Goal: Transaction & Acquisition: Purchase product/service

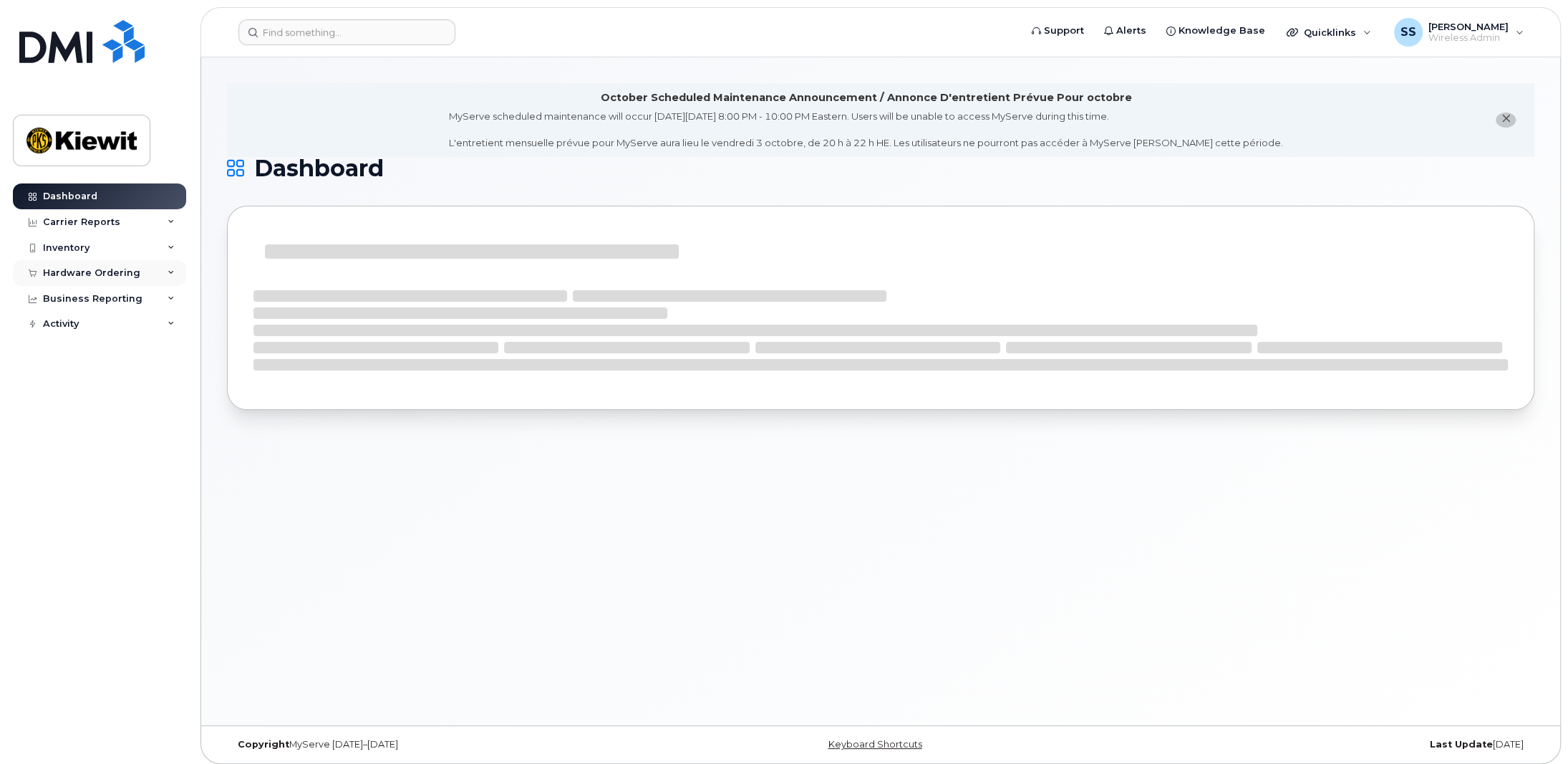
click at [128, 269] on div "Hardware Ordering" at bounding box center [91, 273] width 97 height 11
click at [86, 298] on div "Overview" at bounding box center [72, 299] width 46 height 13
click at [1241, 35] on span "Knowledge Base" at bounding box center [1221, 30] width 86 height 14
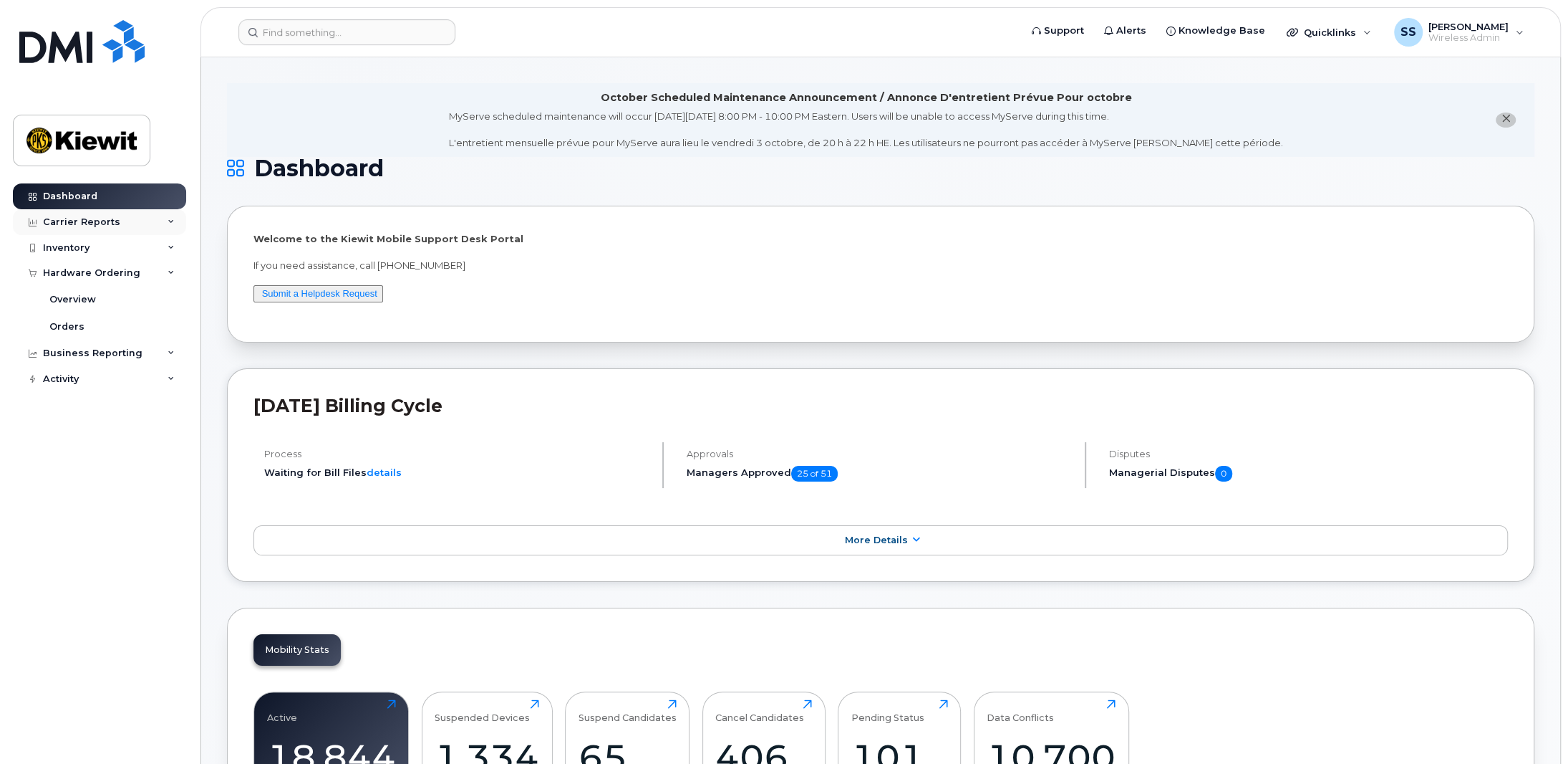
click at [93, 233] on div "Carrier Reports" at bounding box center [99, 223] width 173 height 26
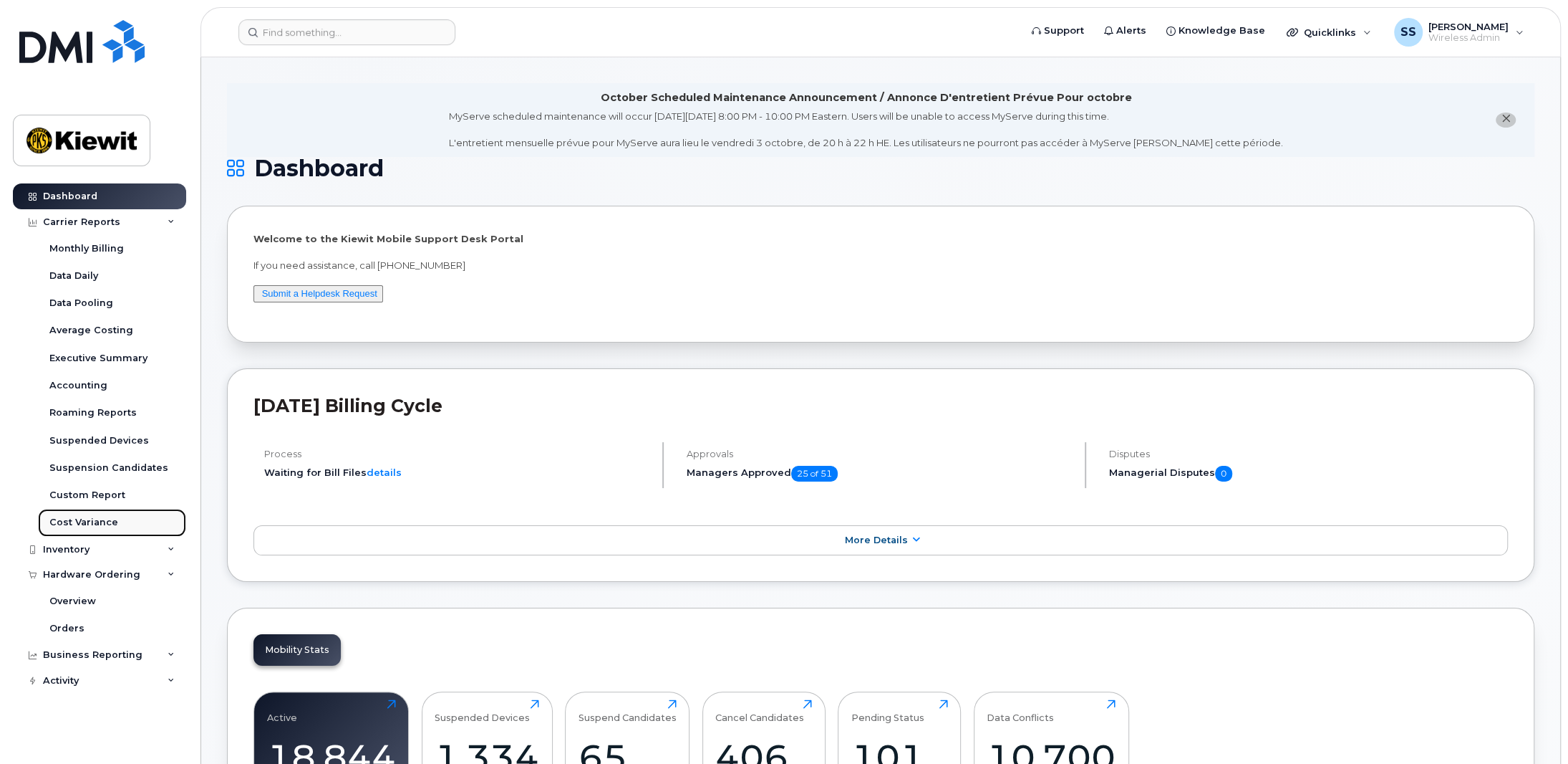
click at [88, 522] on div "Cost Variance" at bounding box center [83, 522] width 69 height 13
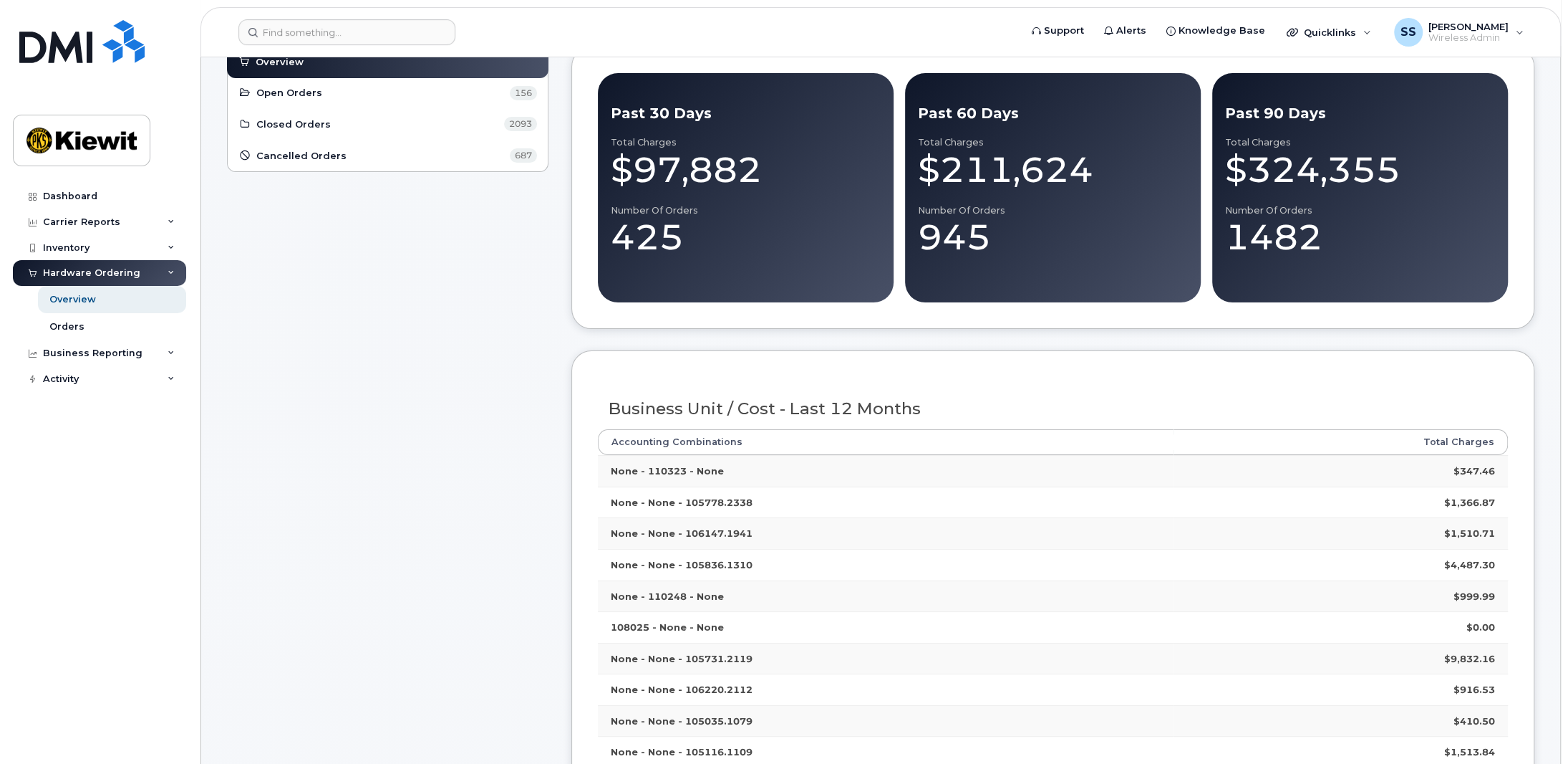
scroll to position [215, 0]
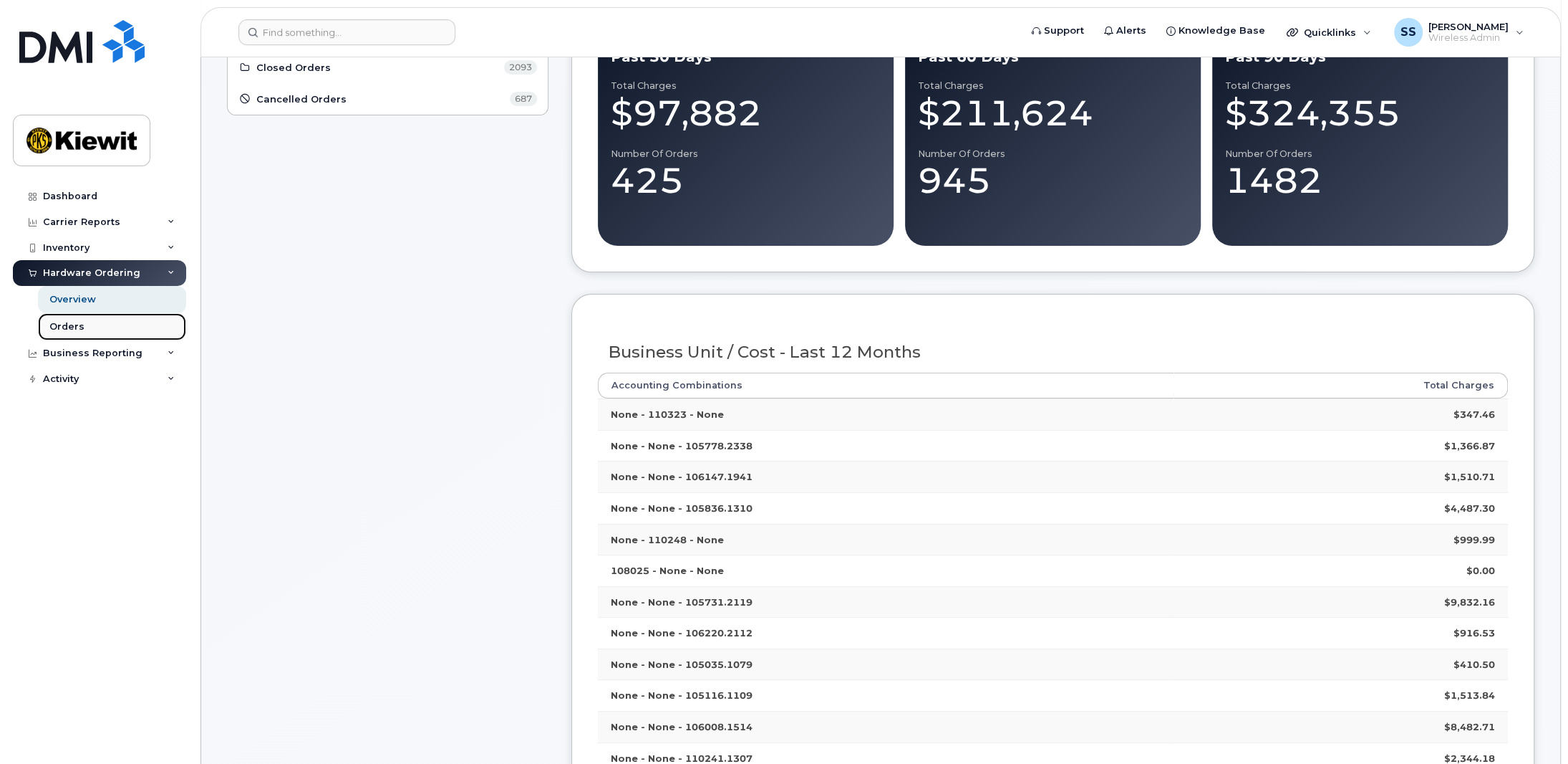
click at [55, 326] on div "Orders" at bounding box center [67, 326] width 35 height 13
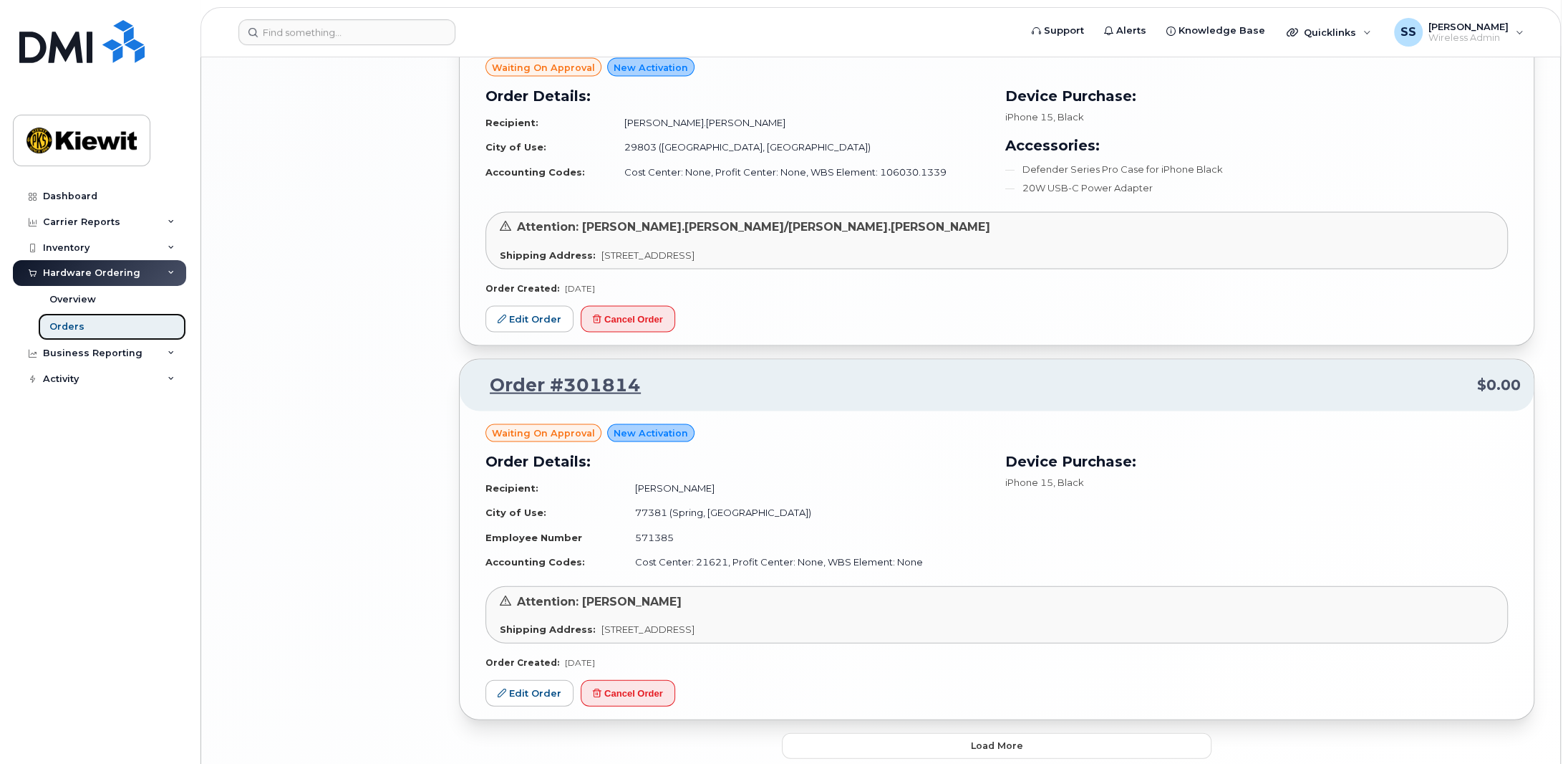
scroll to position [2936, 0]
click at [164, 349] on div "Business Reporting" at bounding box center [99, 353] width 173 height 26
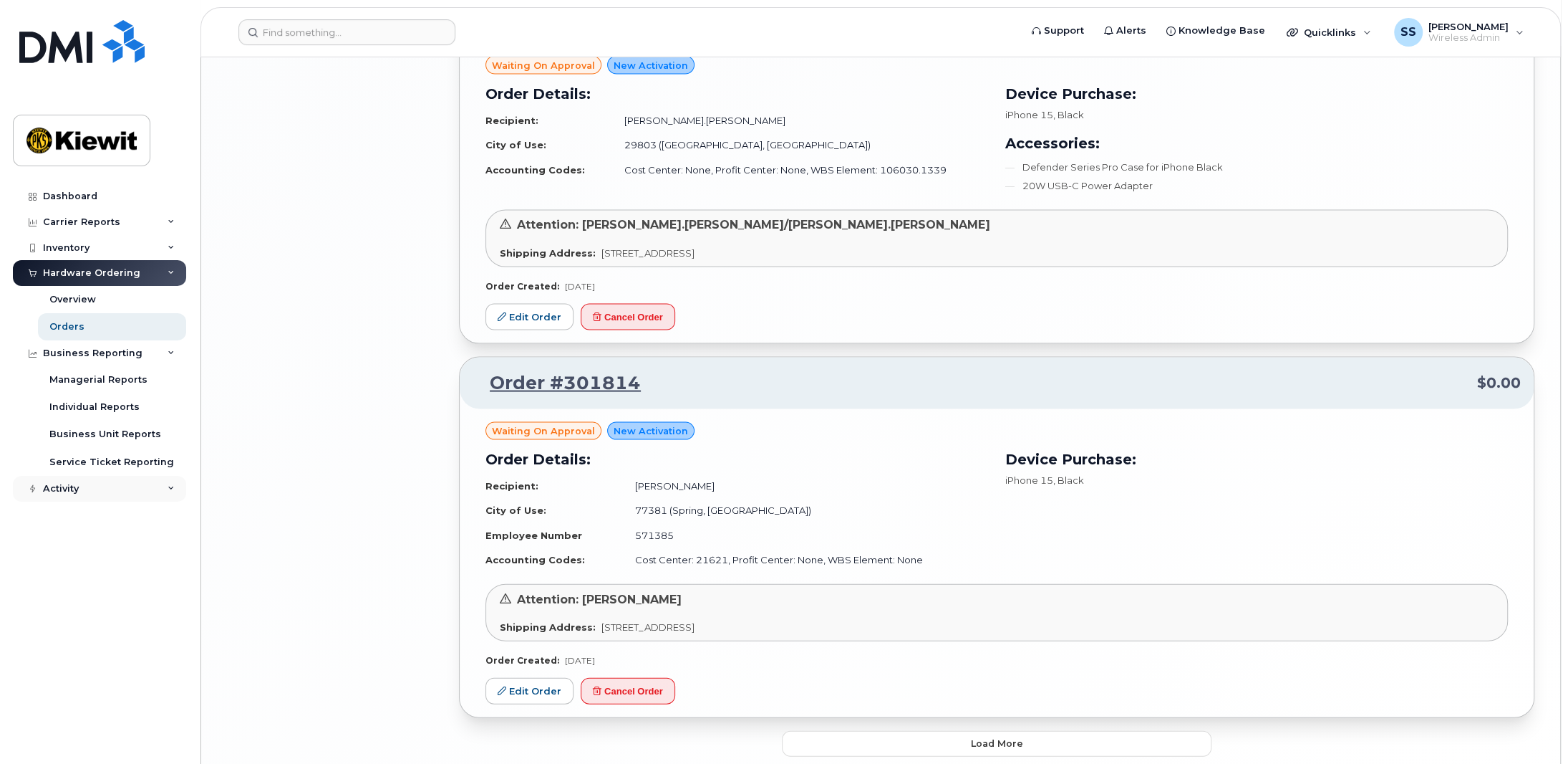
click at [171, 492] on div "Activity" at bounding box center [99, 489] width 173 height 26
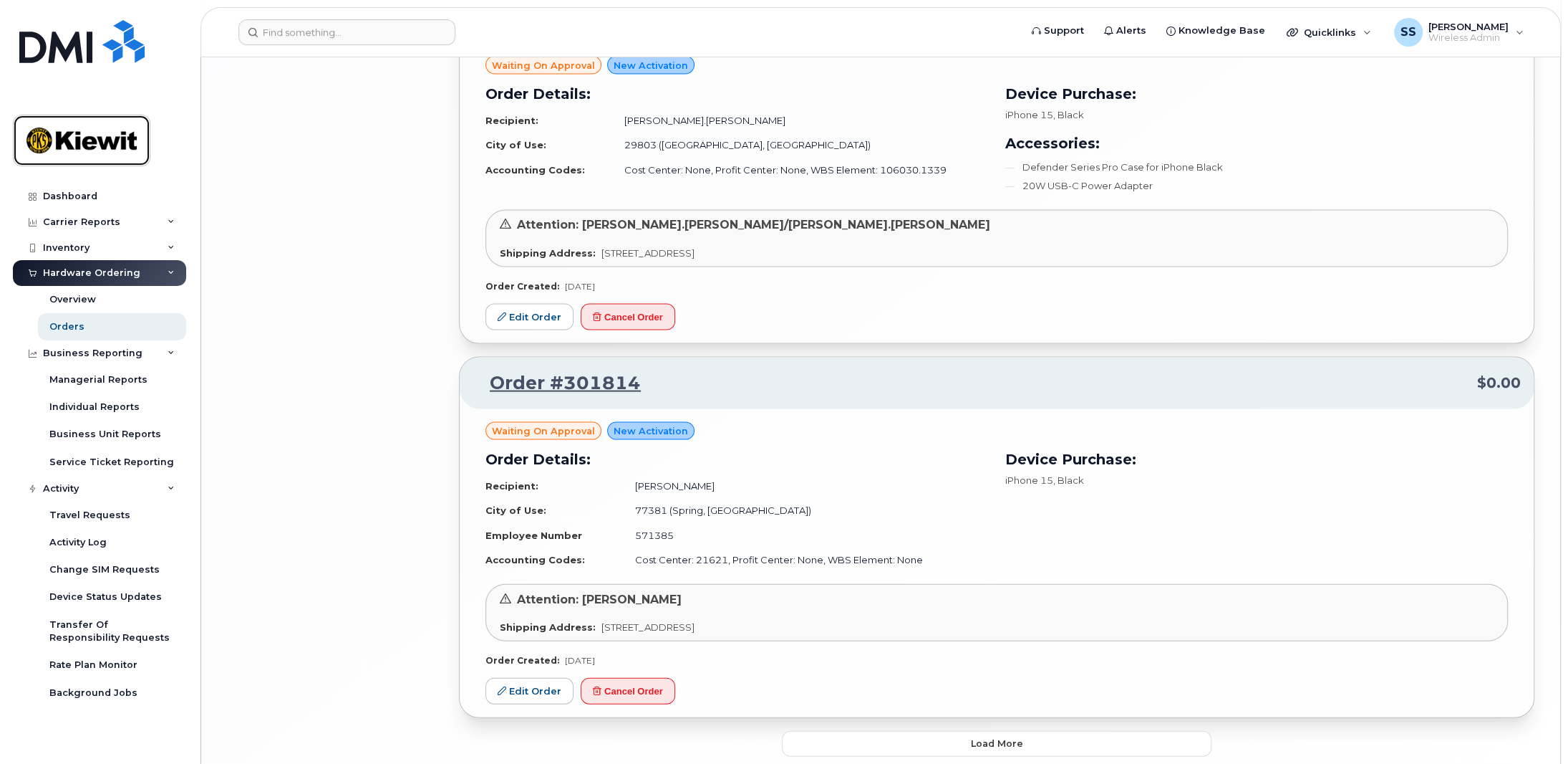
click at [83, 125] on img at bounding box center [82, 140] width 110 height 42
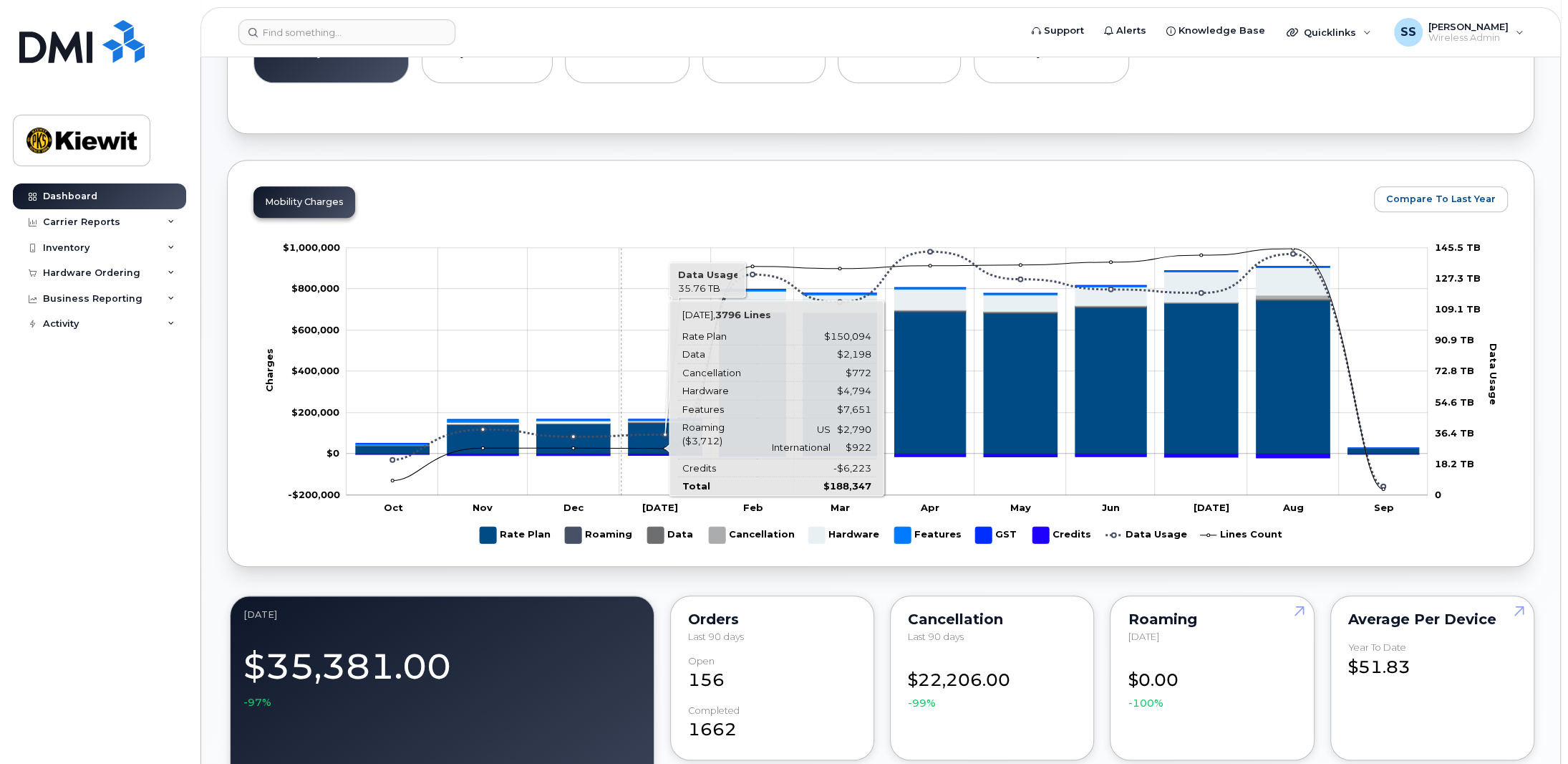
scroll to position [931, 0]
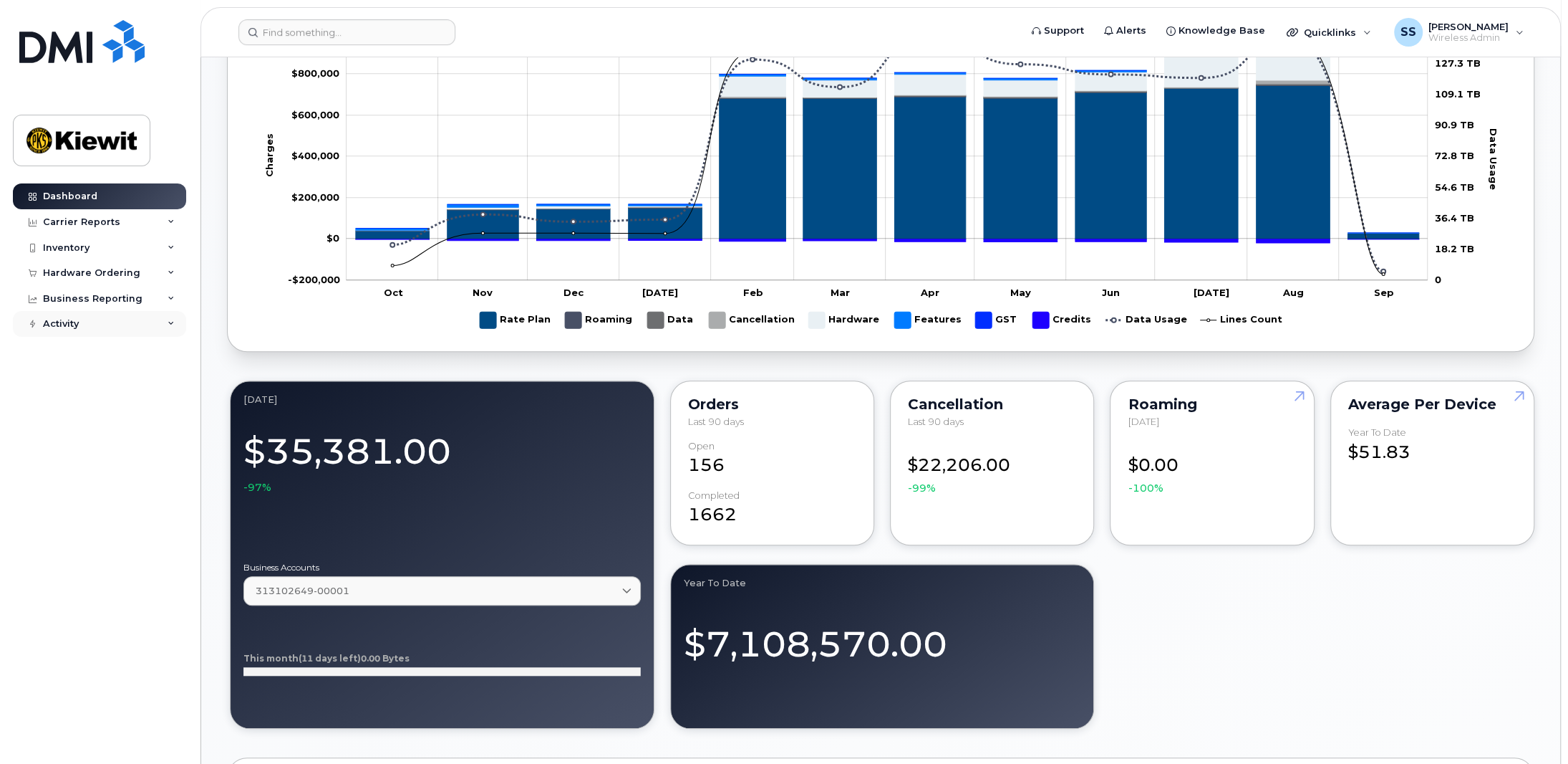
click at [97, 326] on div "Activity" at bounding box center [99, 324] width 173 height 26
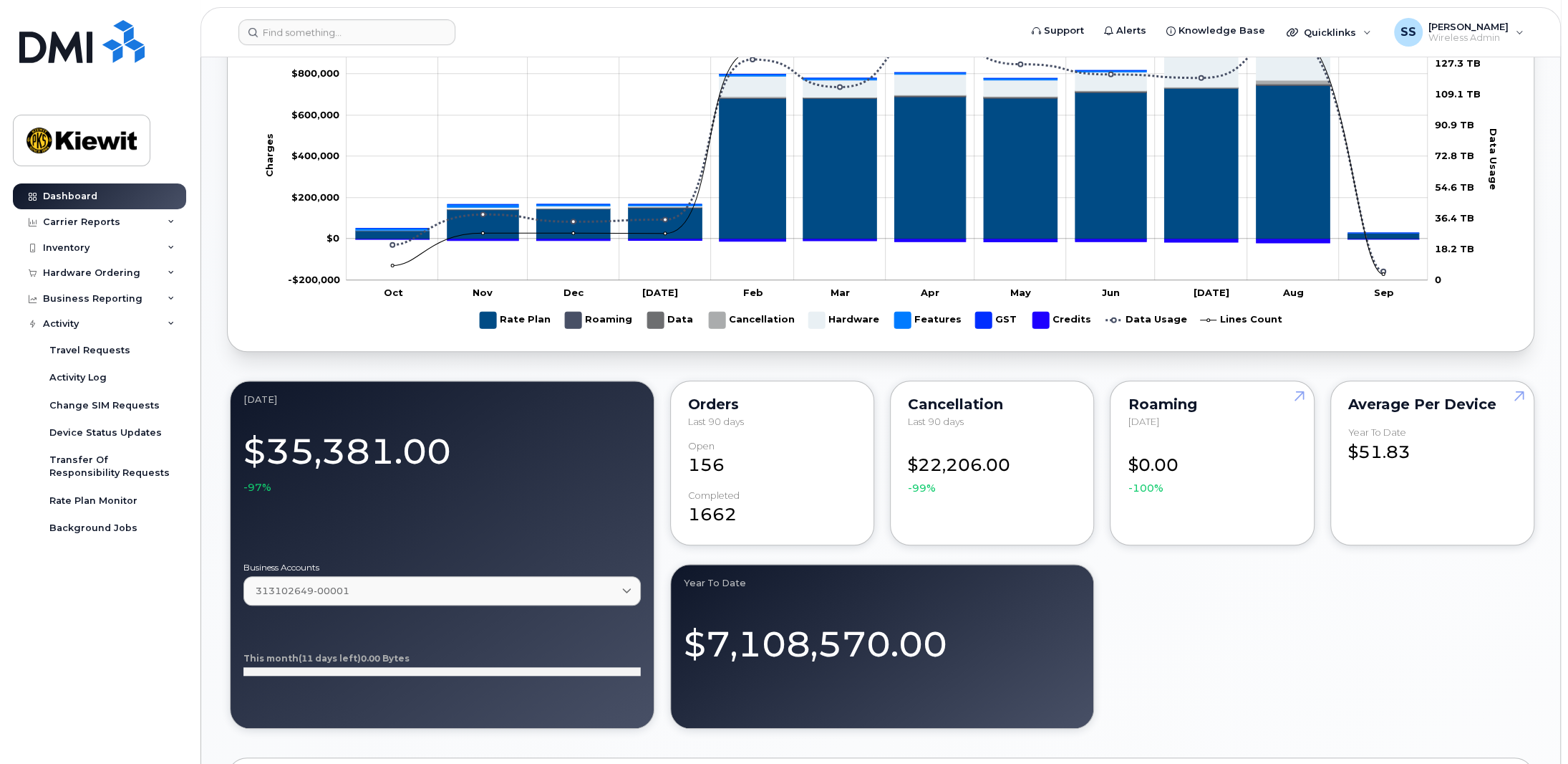
drag, startPoint x: 1363, startPoint y: 630, endPoint x: 1154, endPoint y: 257, distance: 427.6
click at [1363, 630] on div "September 2025 $35,381.00 -97% Business Accounts 313102649-00001 313102649-0000…" at bounding box center [880, 554] width 1308 height 354
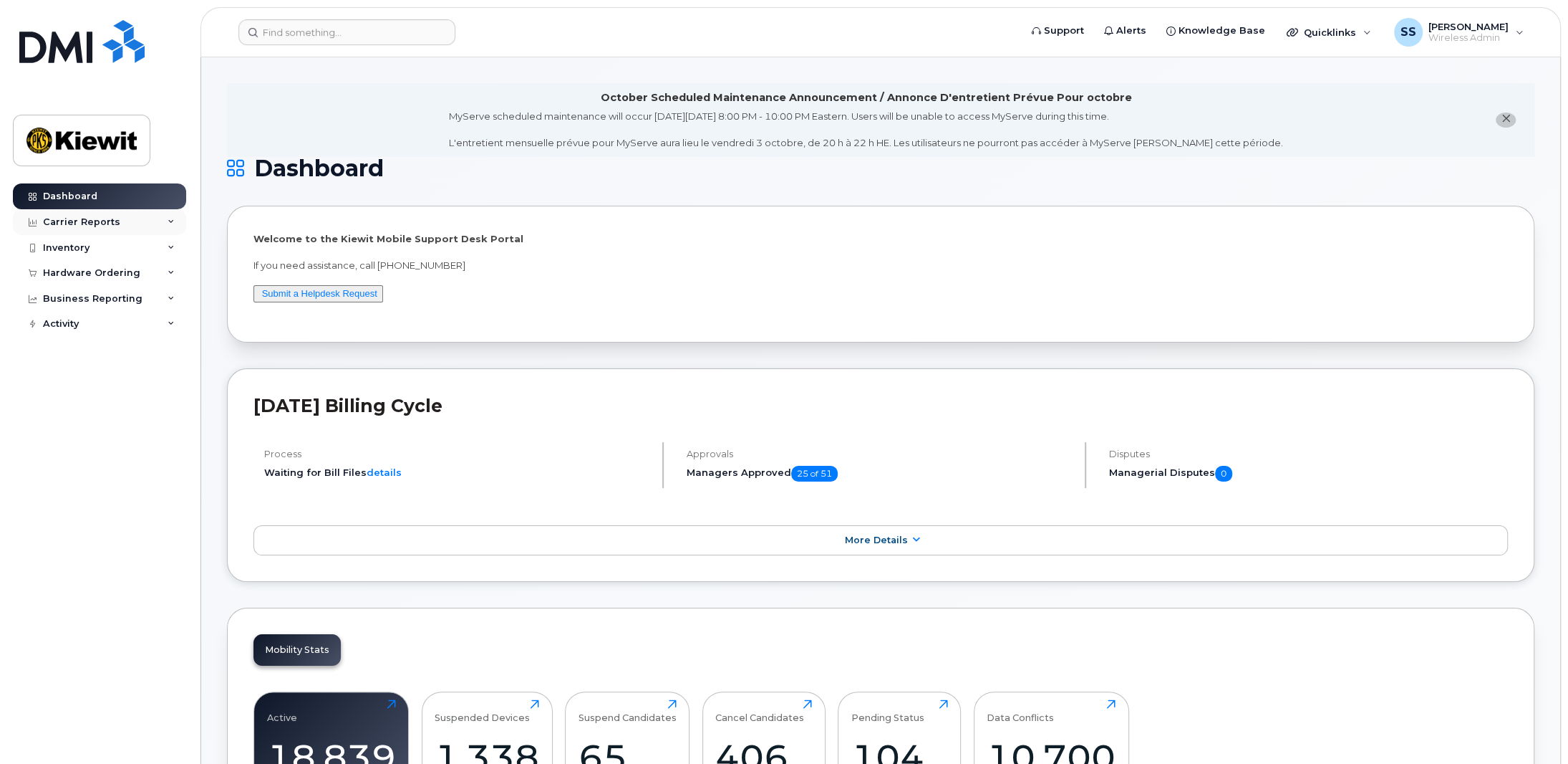
click at [93, 216] on div "Carrier Reports" at bounding box center [81, 222] width 77 height 11
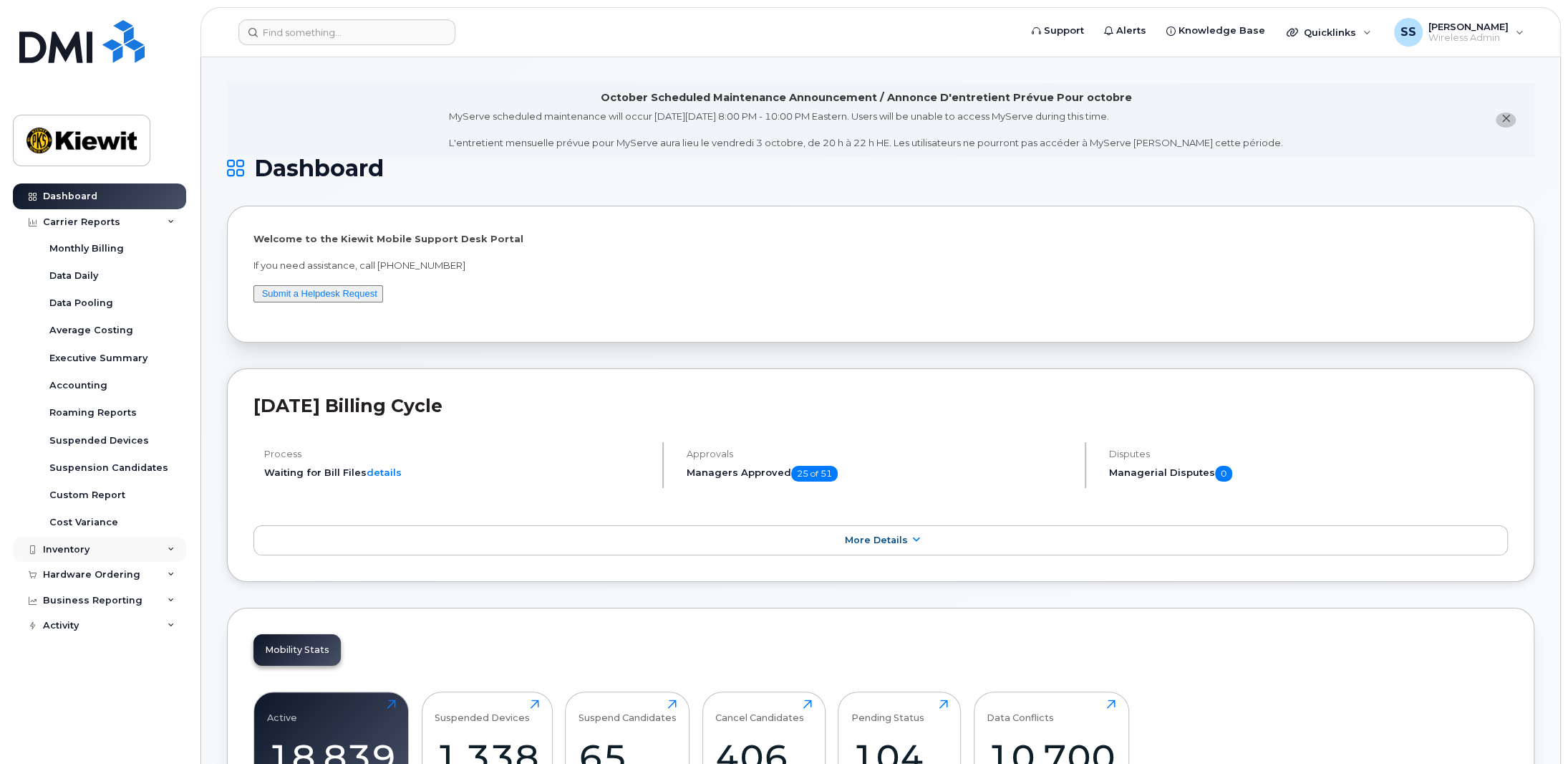
click at [93, 552] on div "Inventory" at bounding box center [99, 550] width 173 height 26
click at [128, 542] on div "Inventory" at bounding box center [99, 550] width 173 height 26
click at [120, 579] on div "Hardware Ordering" at bounding box center [99, 575] width 173 height 26
click at [76, 610] on link "Overview" at bounding box center [112, 600] width 148 height 27
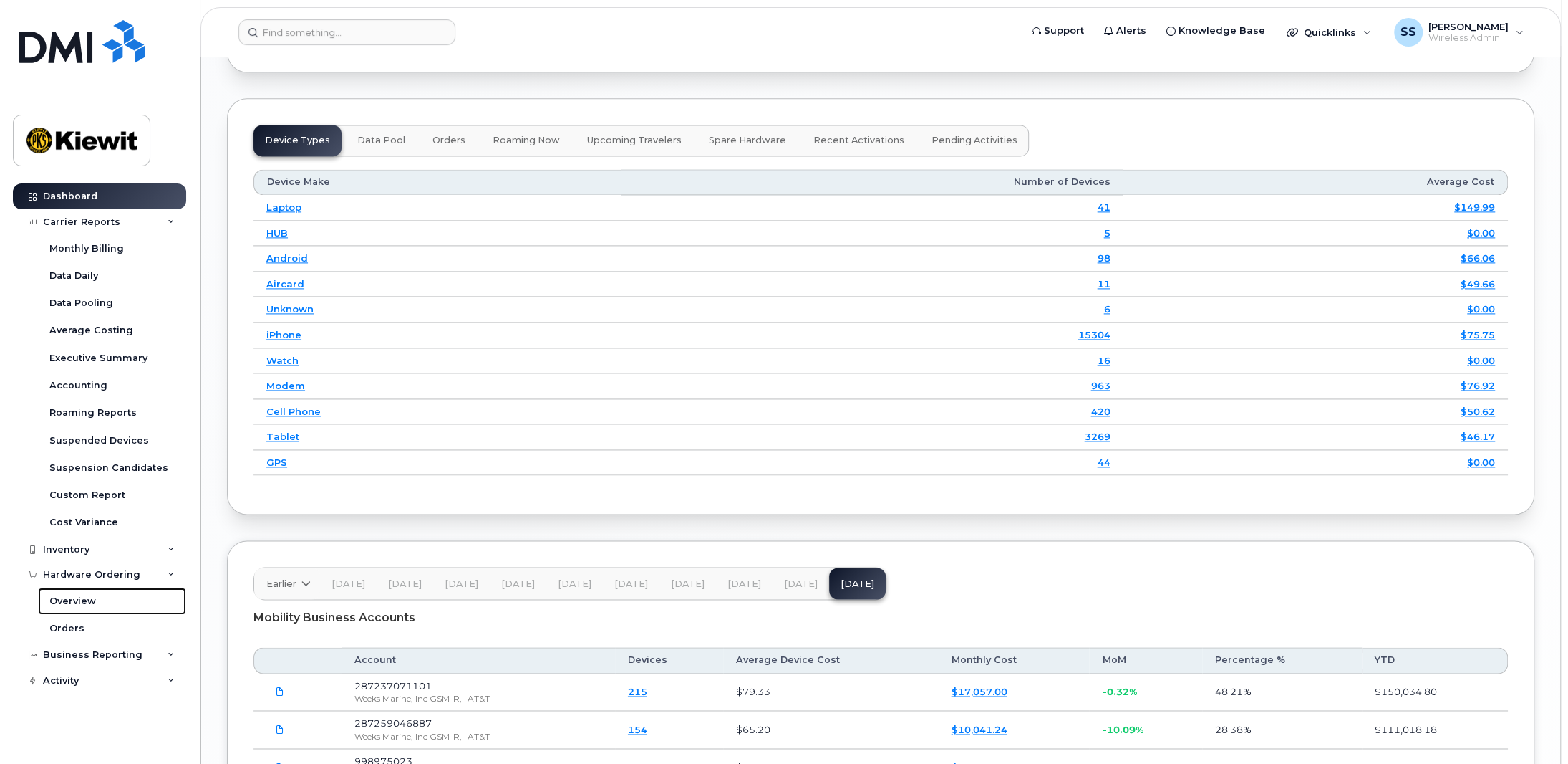
scroll to position [1934, 0]
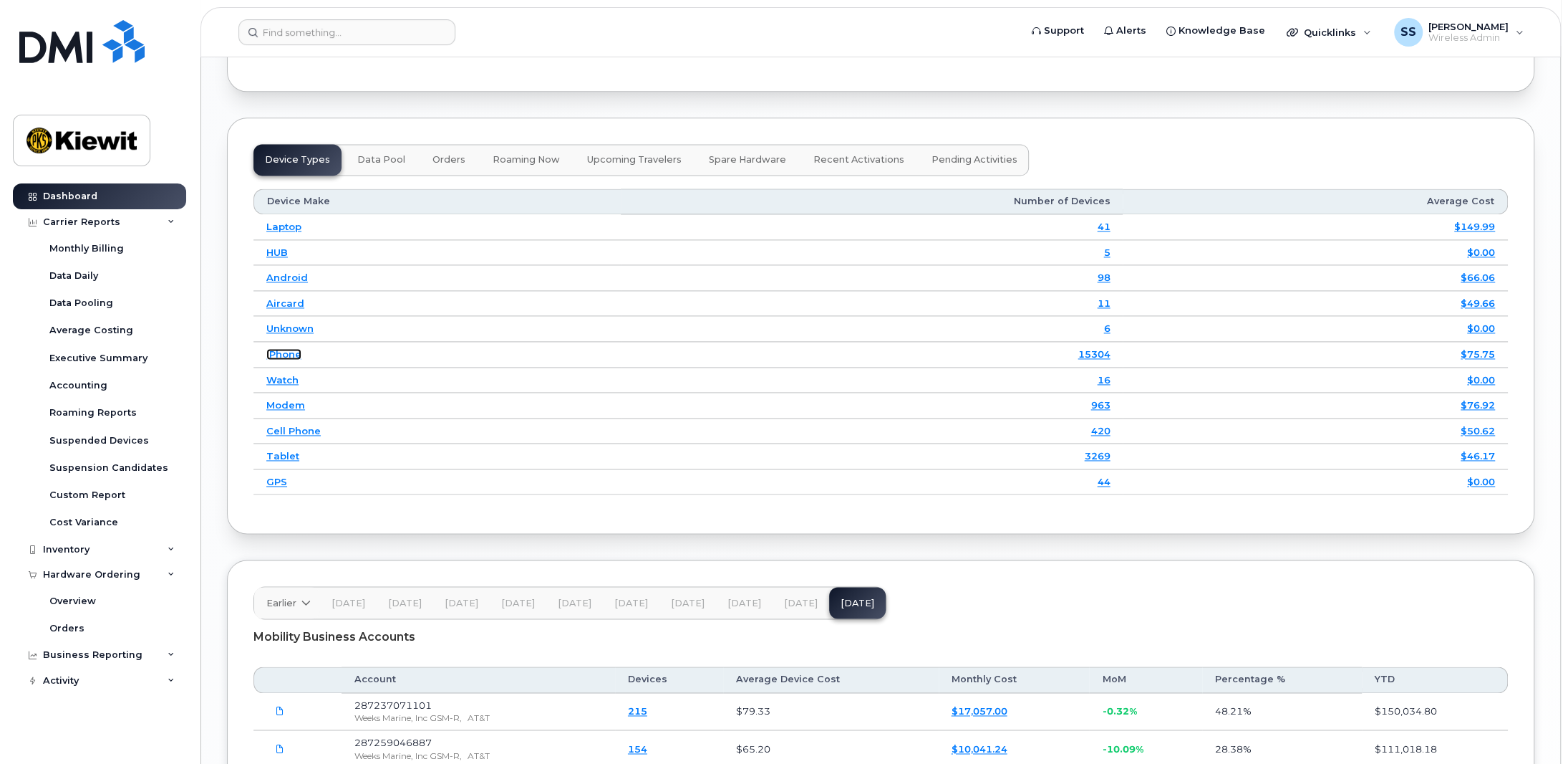
click at [286, 348] on link "iPhone" at bounding box center [284, 353] width 35 height 11
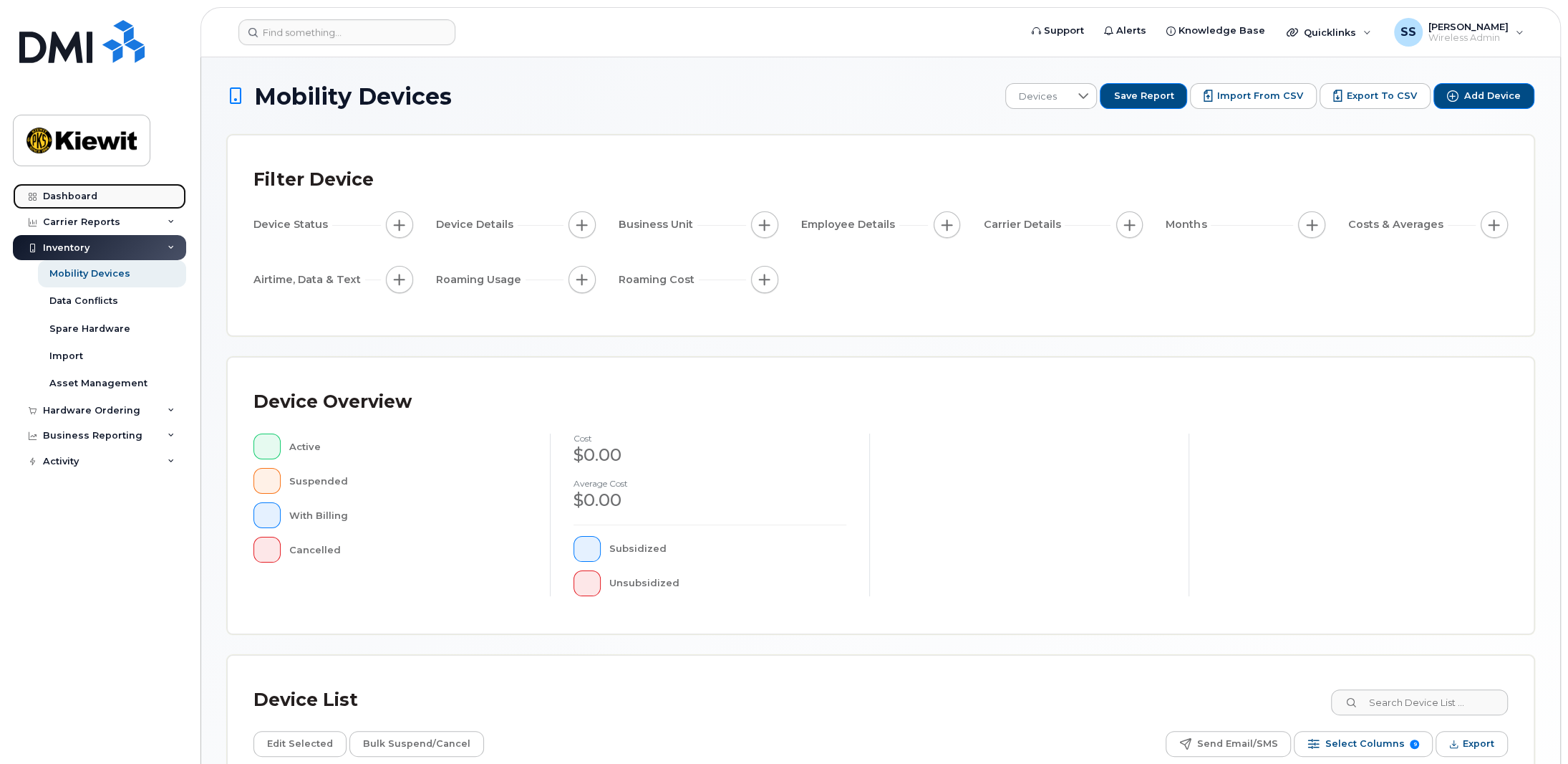
click at [86, 198] on div "Dashboard" at bounding box center [70, 196] width 55 height 11
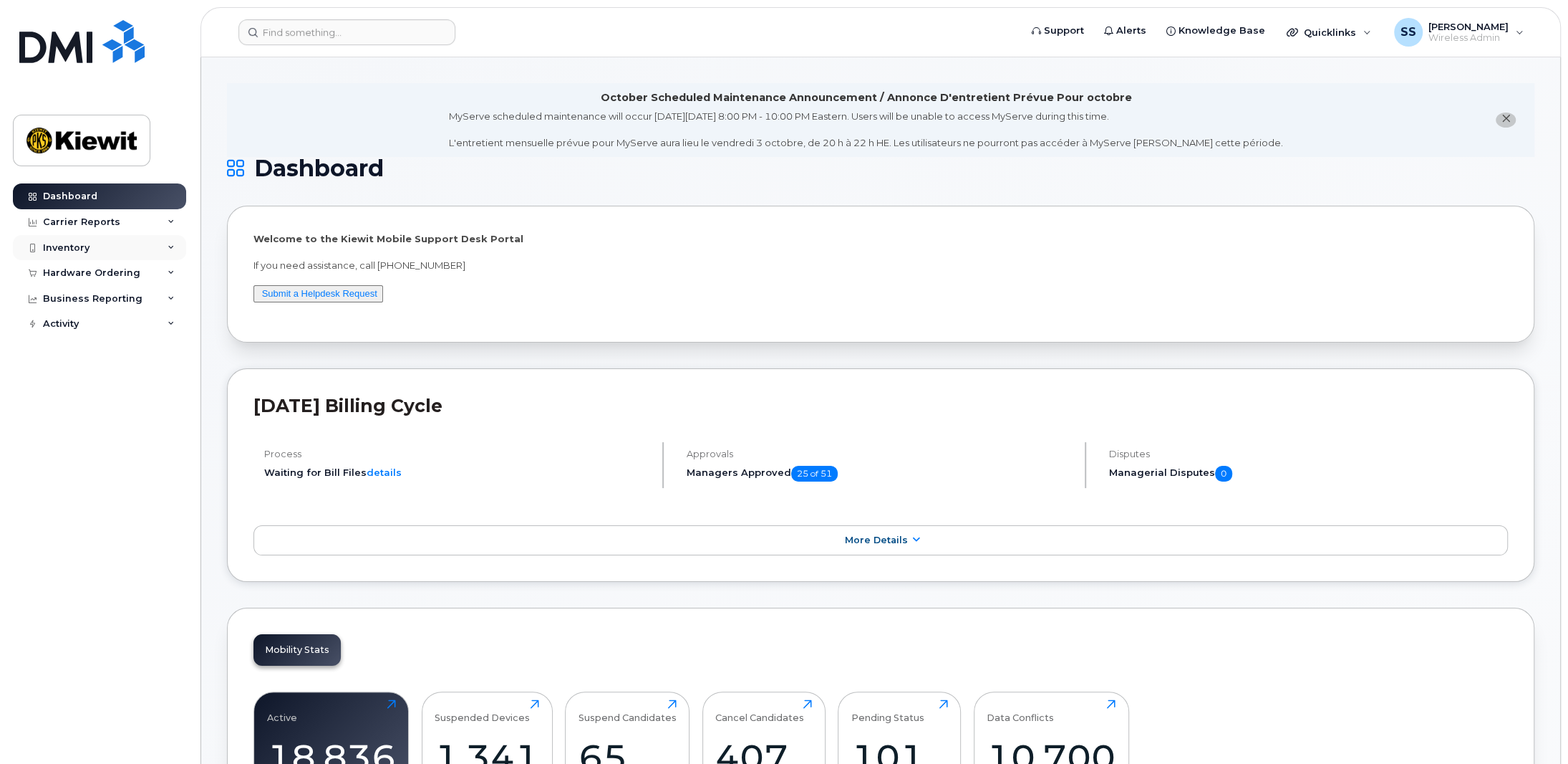
click at [169, 247] on icon at bounding box center [171, 248] width 7 height 7
click at [130, 279] on link "Mobility Devices" at bounding box center [112, 273] width 148 height 27
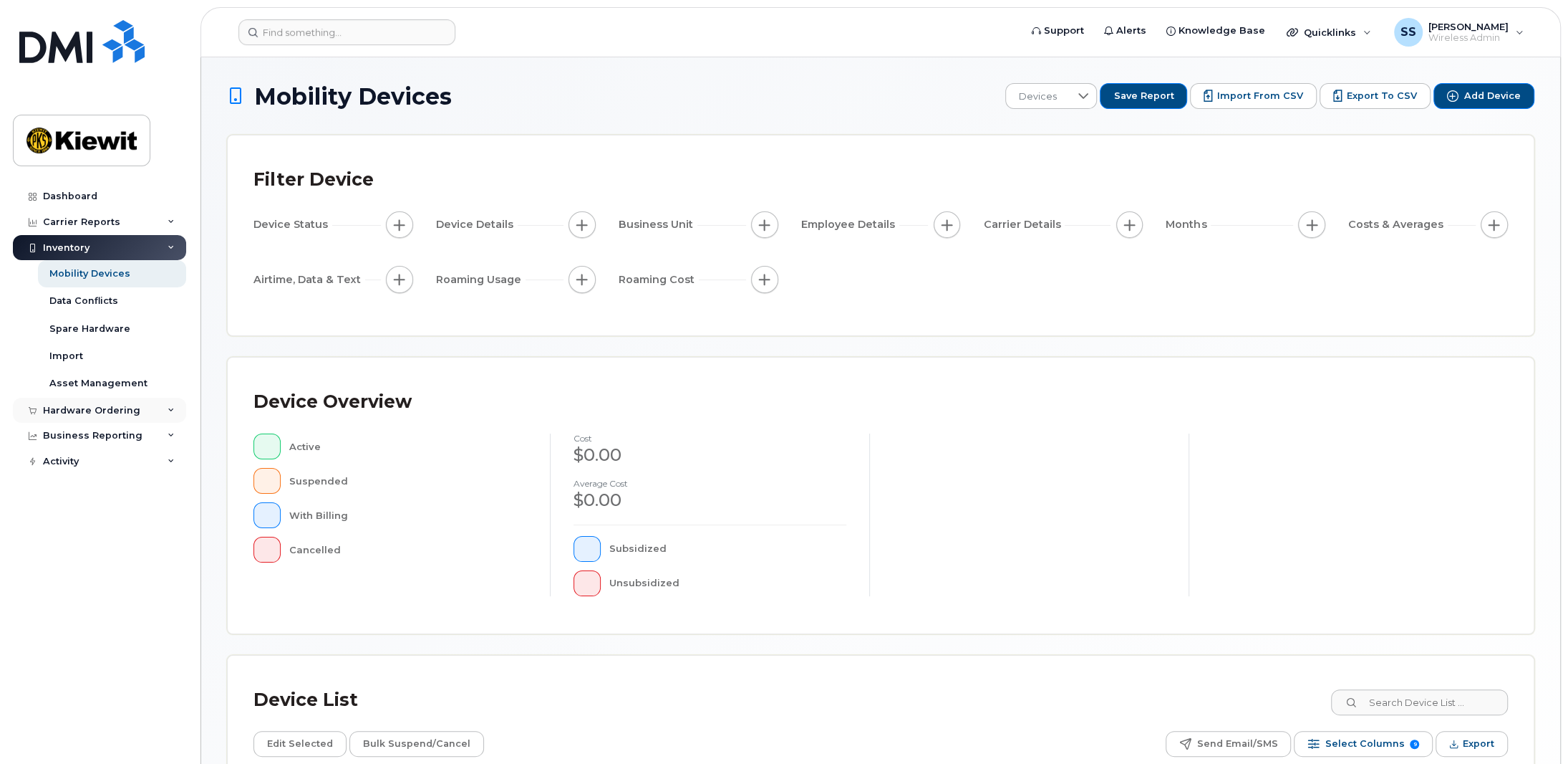
click at [114, 409] on div "Hardware Ordering" at bounding box center [91, 410] width 97 height 11
click at [84, 447] on link "Overview" at bounding box center [112, 436] width 148 height 27
click at [1487, 93] on span "Add Device" at bounding box center [1492, 96] width 57 height 13
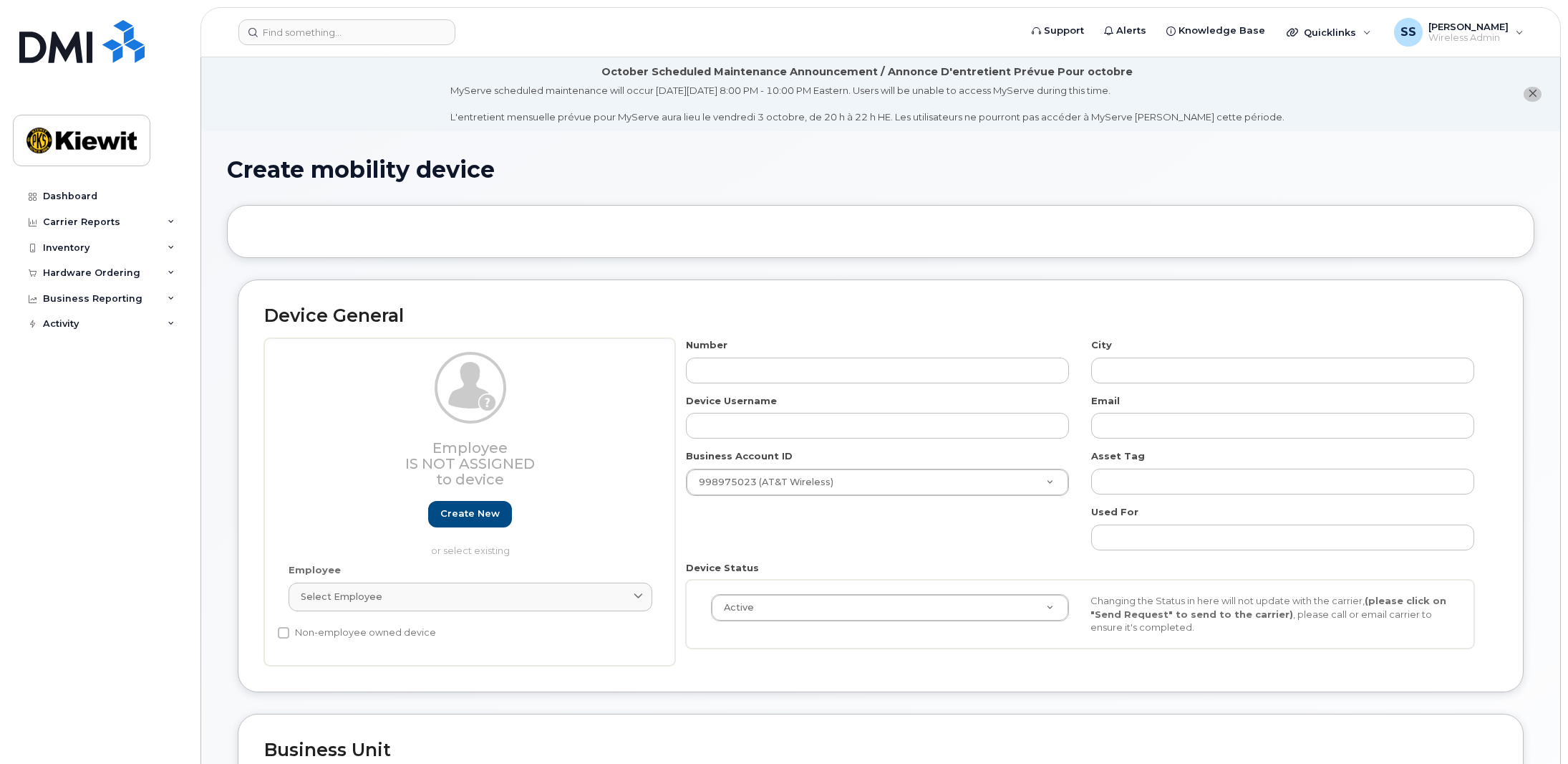
select select
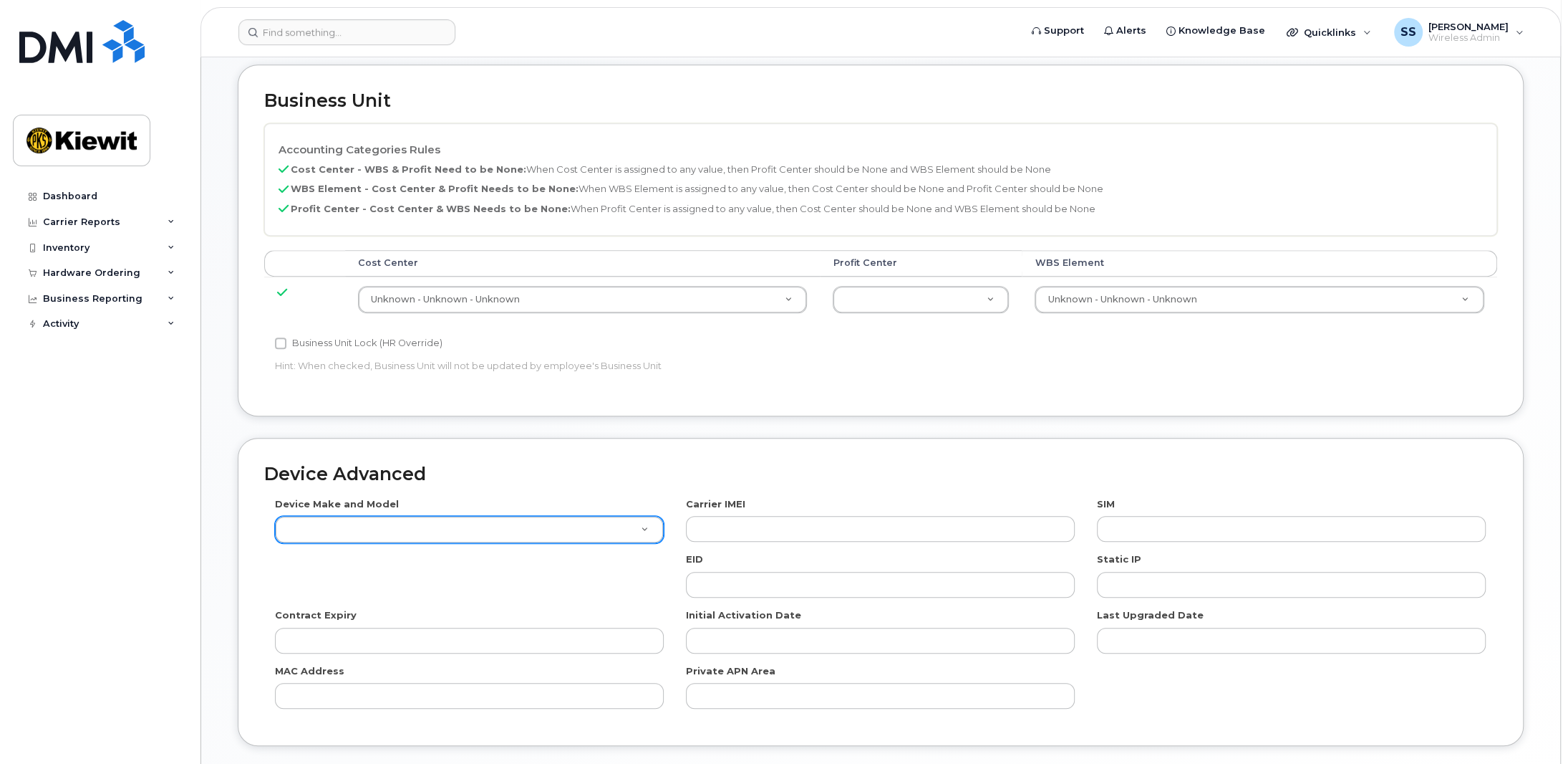
scroll to position [717, 0]
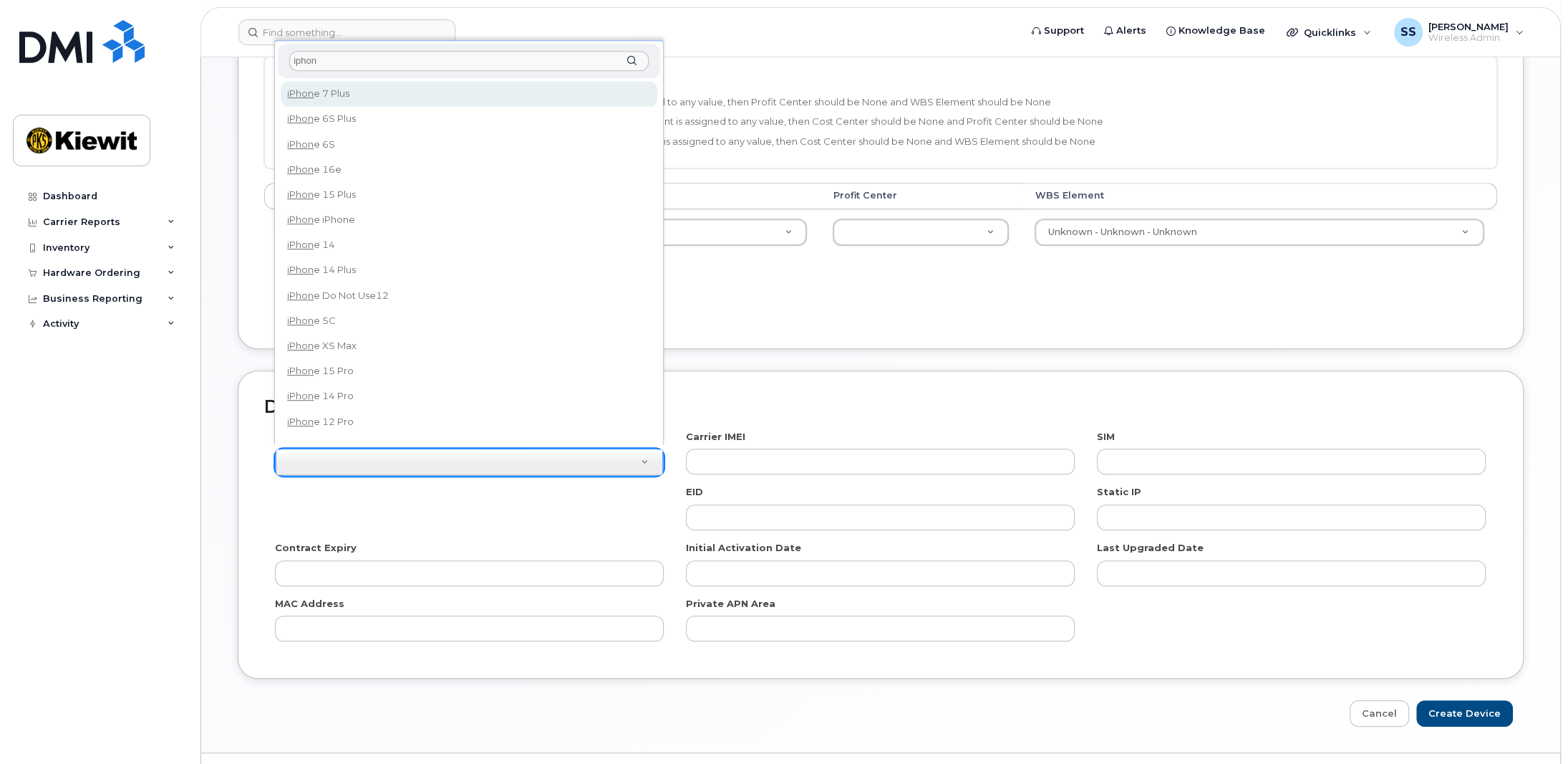
type input "iphone"
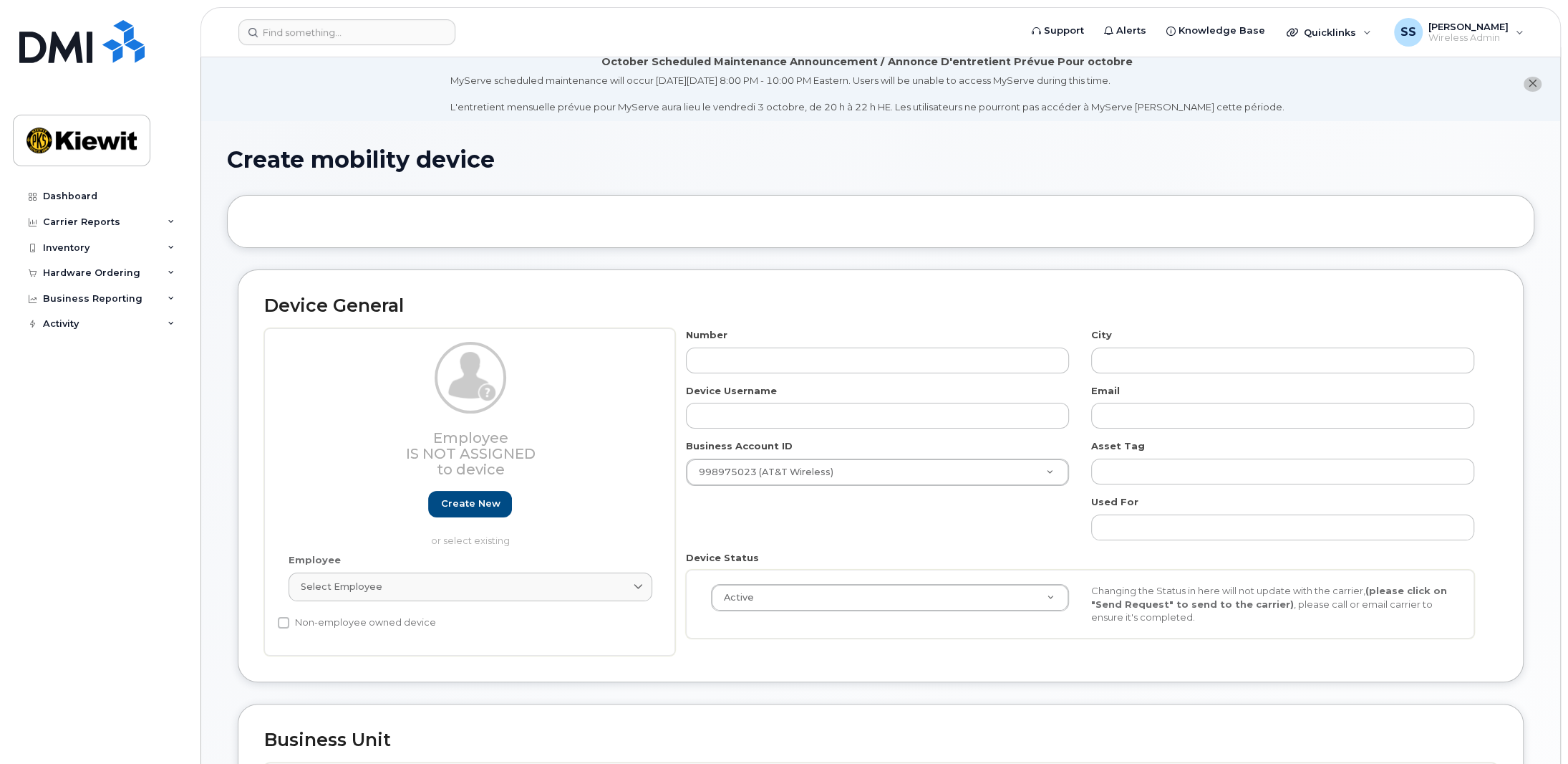
scroll to position [0, 0]
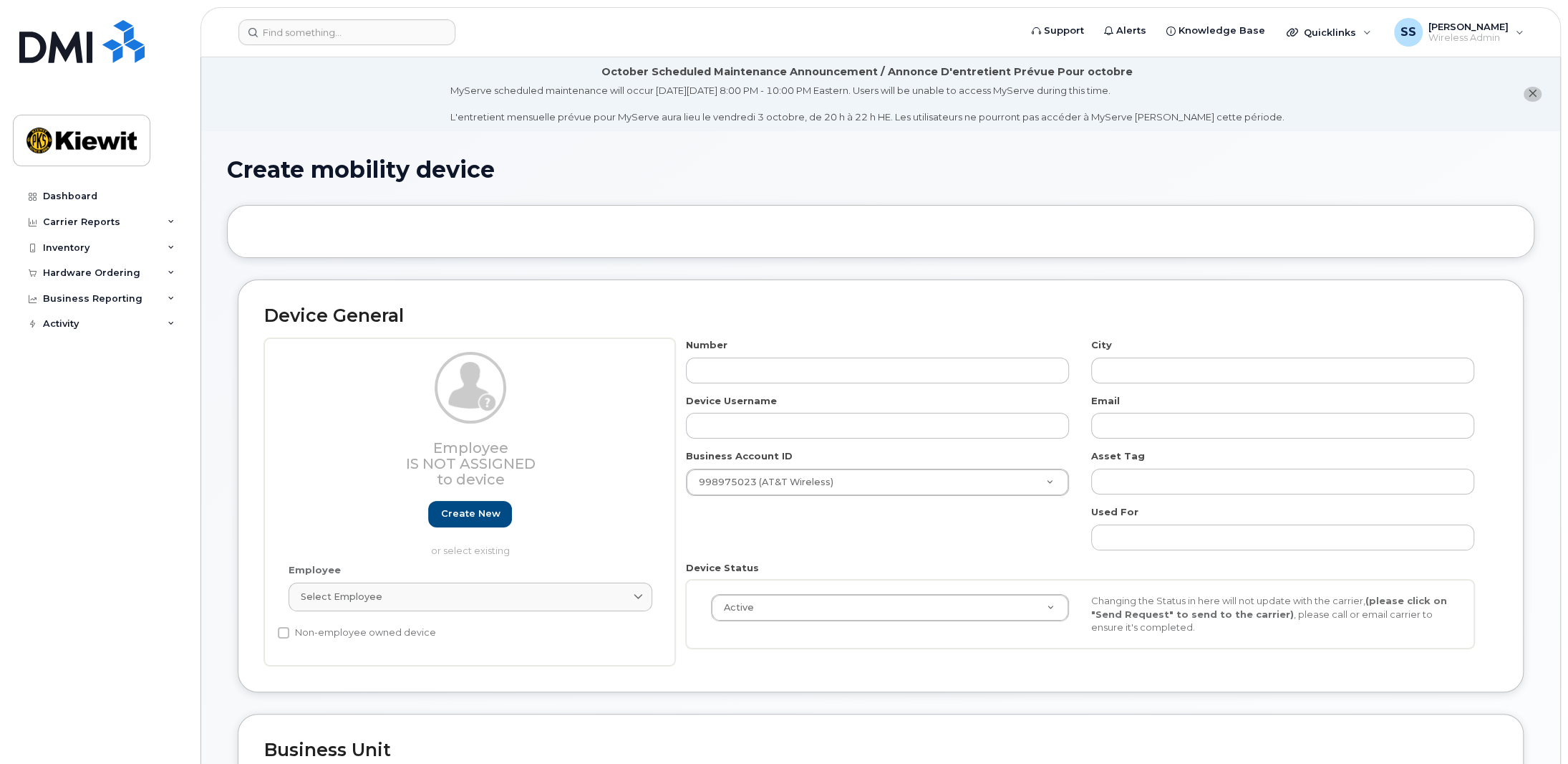
click at [1530, 94] on icon "close notification" at bounding box center [1533, 94] width 9 height 9
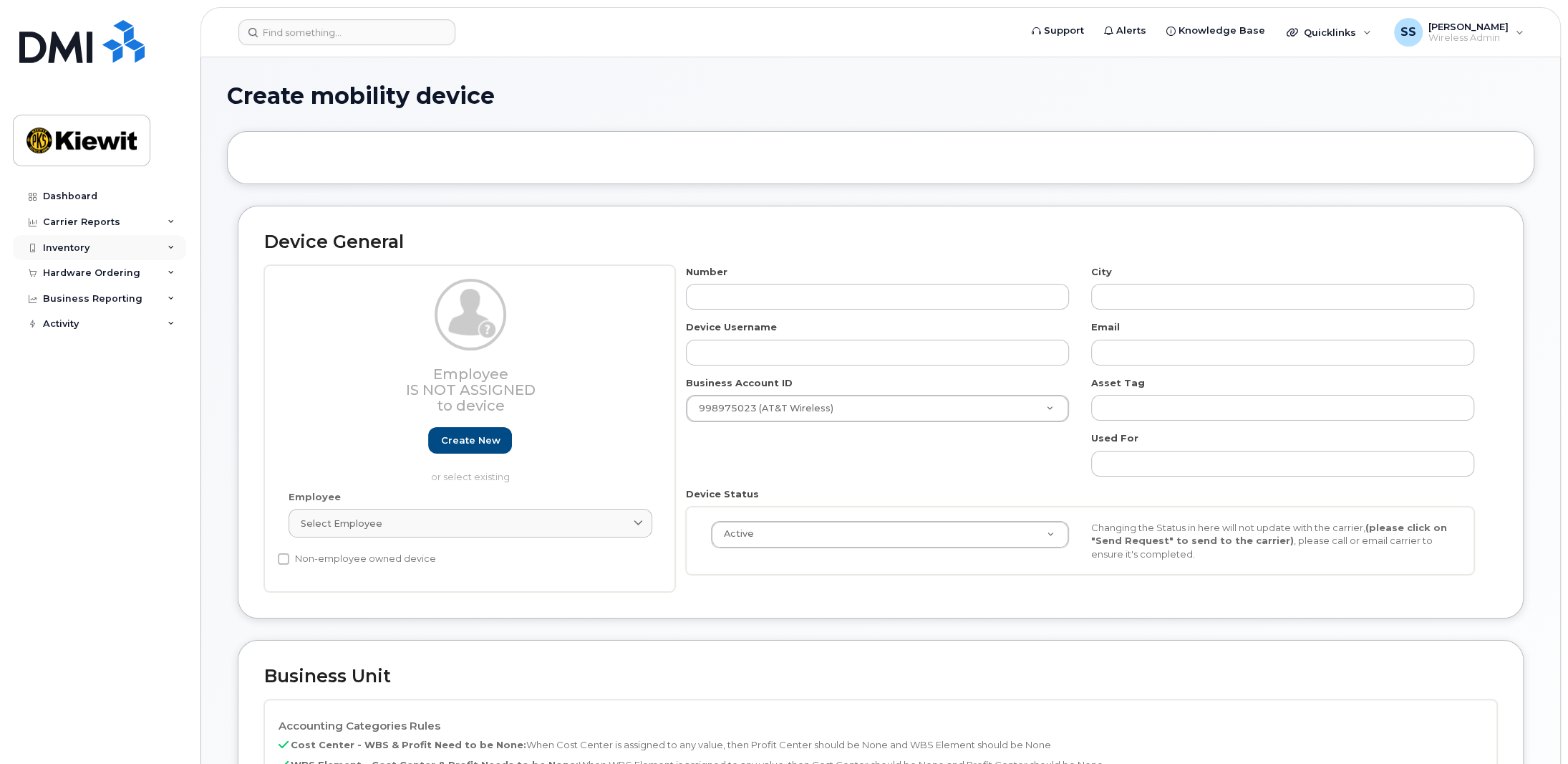
click at [82, 254] on div "Inventory" at bounding box center [99, 248] width 173 height 26
click at [129, 417] on div "Hardware Ordering" at bounding box center [99, 411] width 173 height 26
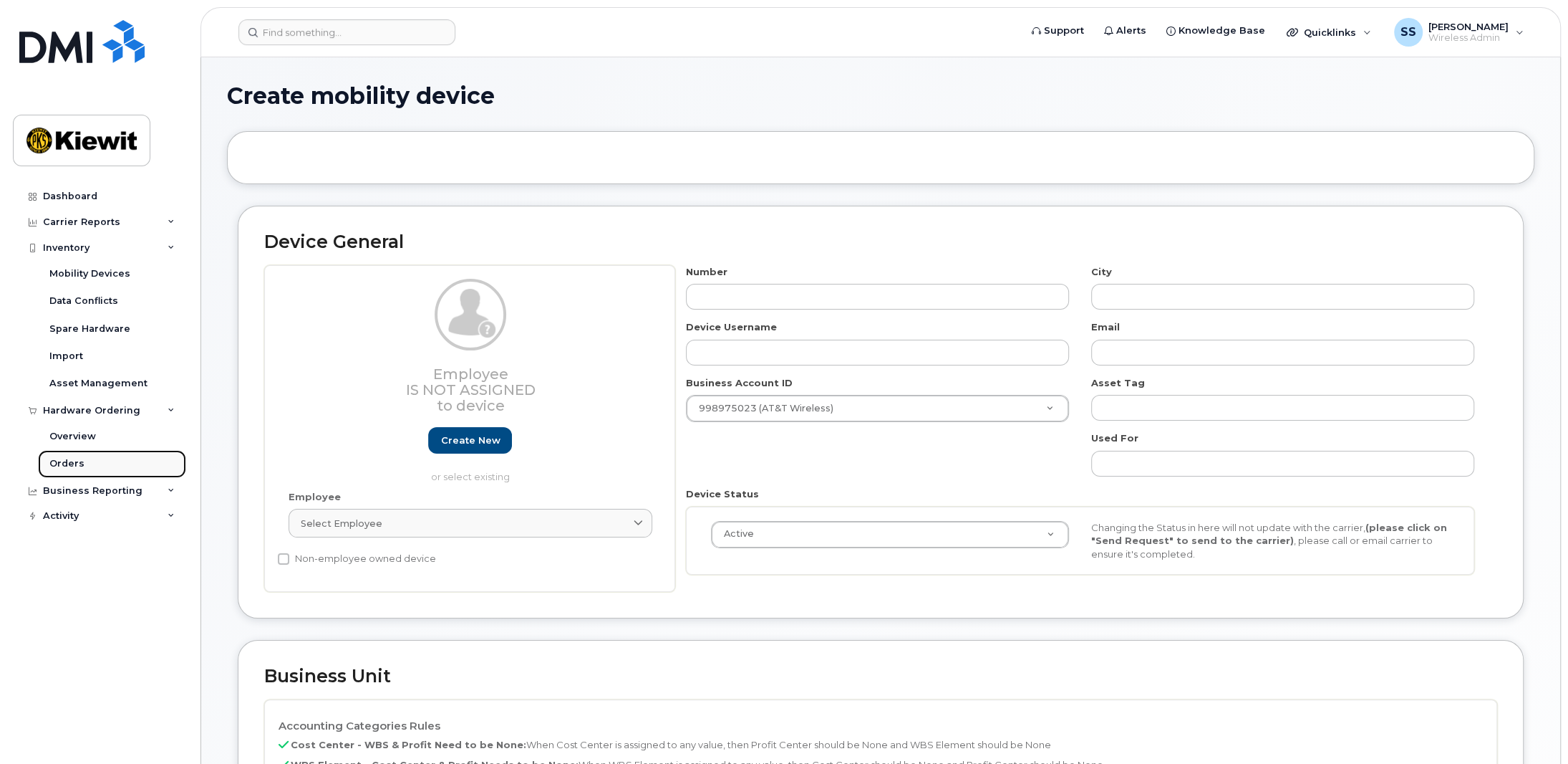
click at [61, 465] on div "Orders" at bounding box center [67, 464] width 35 height 13
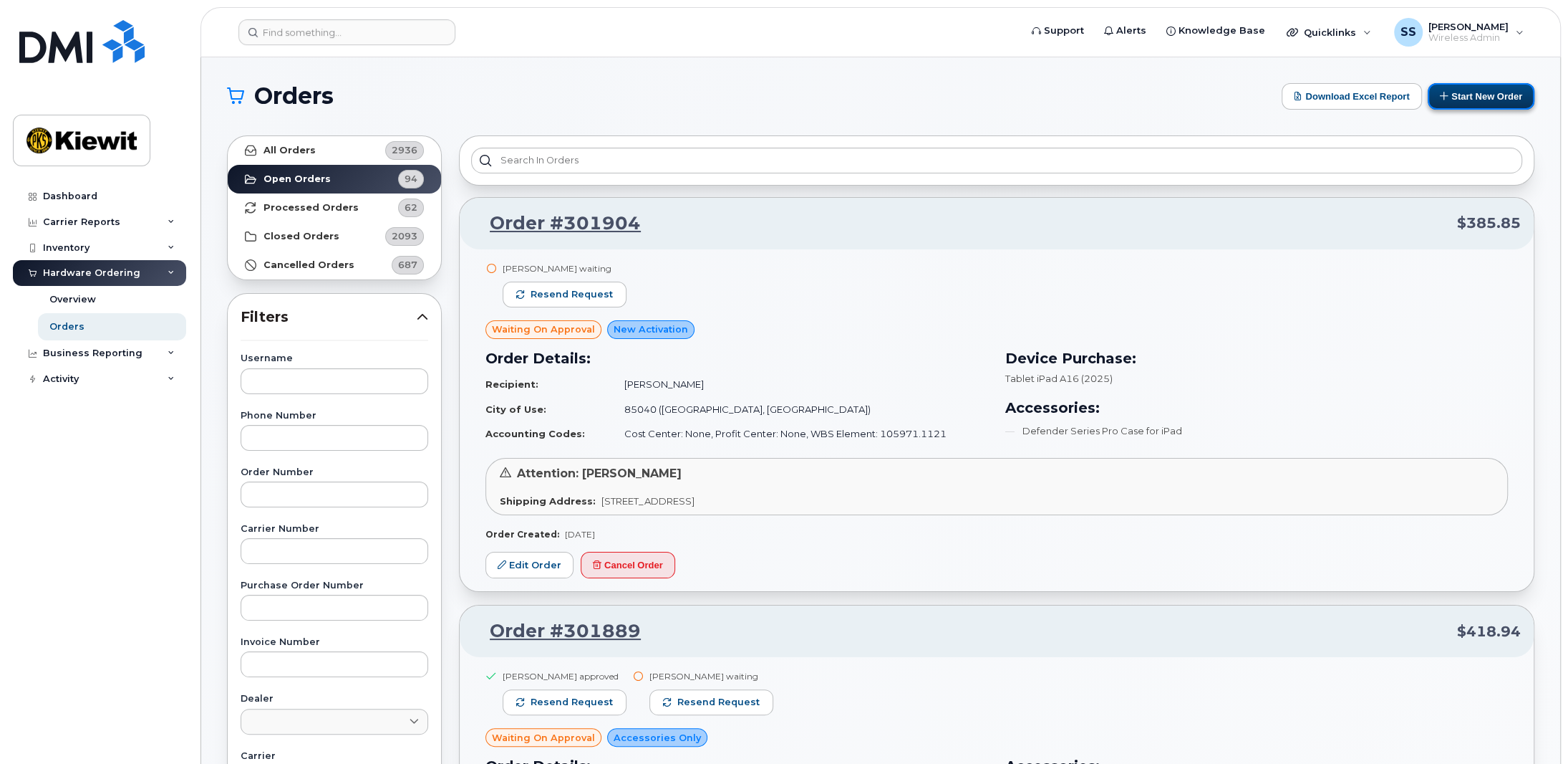
click at [1494, 89] on button "Start New Order" at bounding box center [1480, 96] width 107 height 27
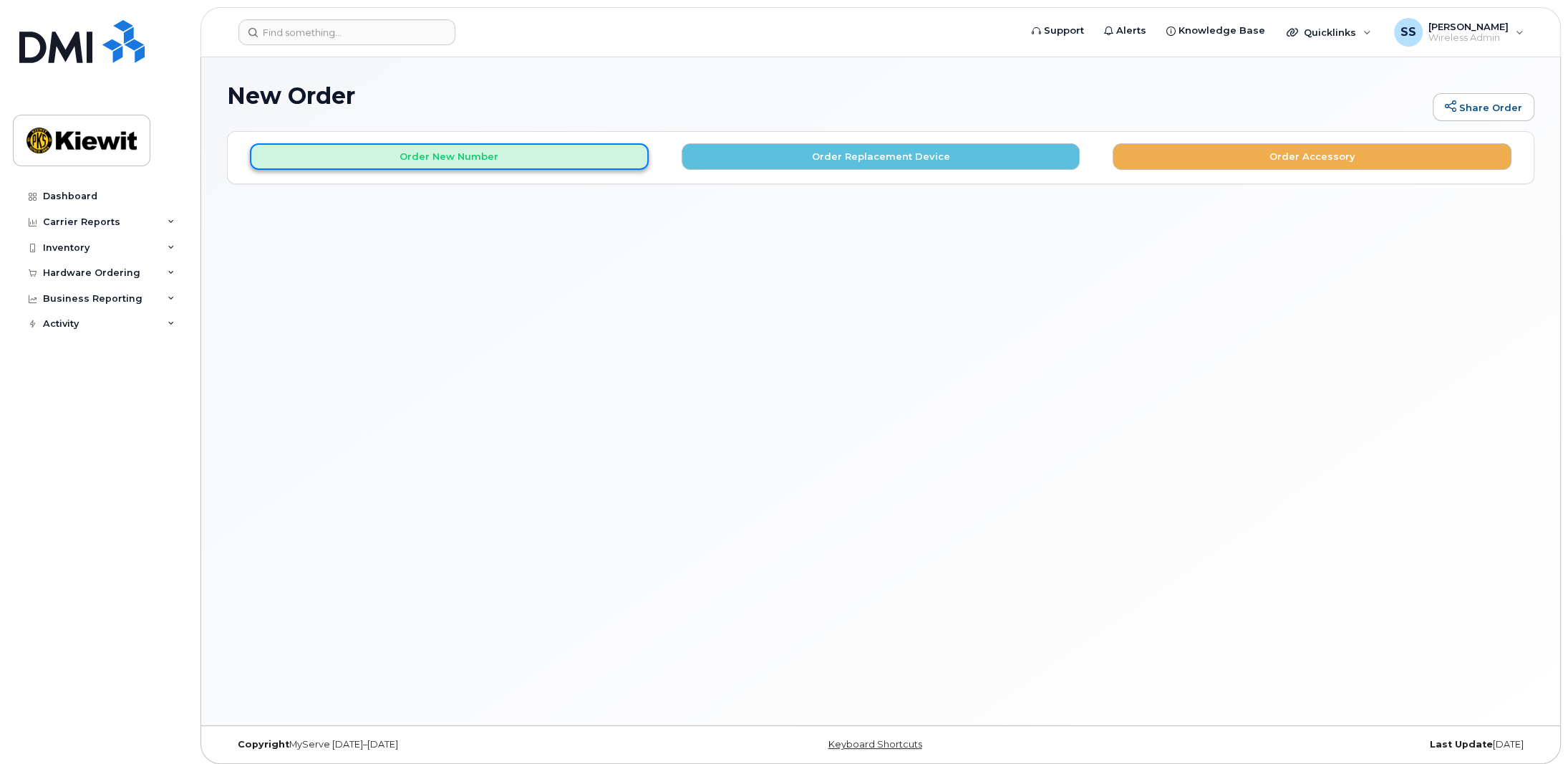
click at [487, 159] on button "Order New Number" at bounding box center [449, 157] width 398 height 27
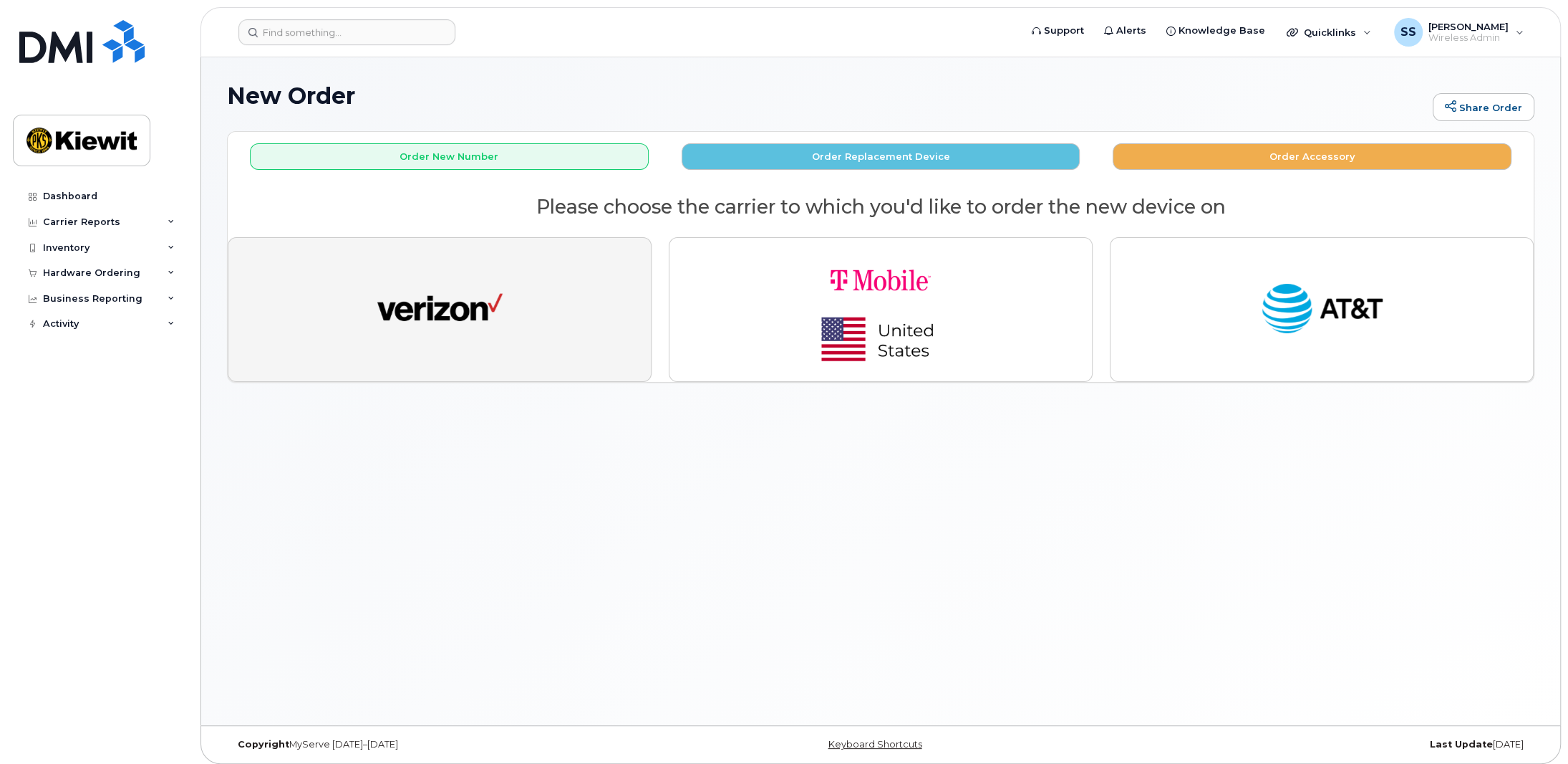
click at [540, 271] on button "button" at bounding box center [439, 310] width 424 height 145
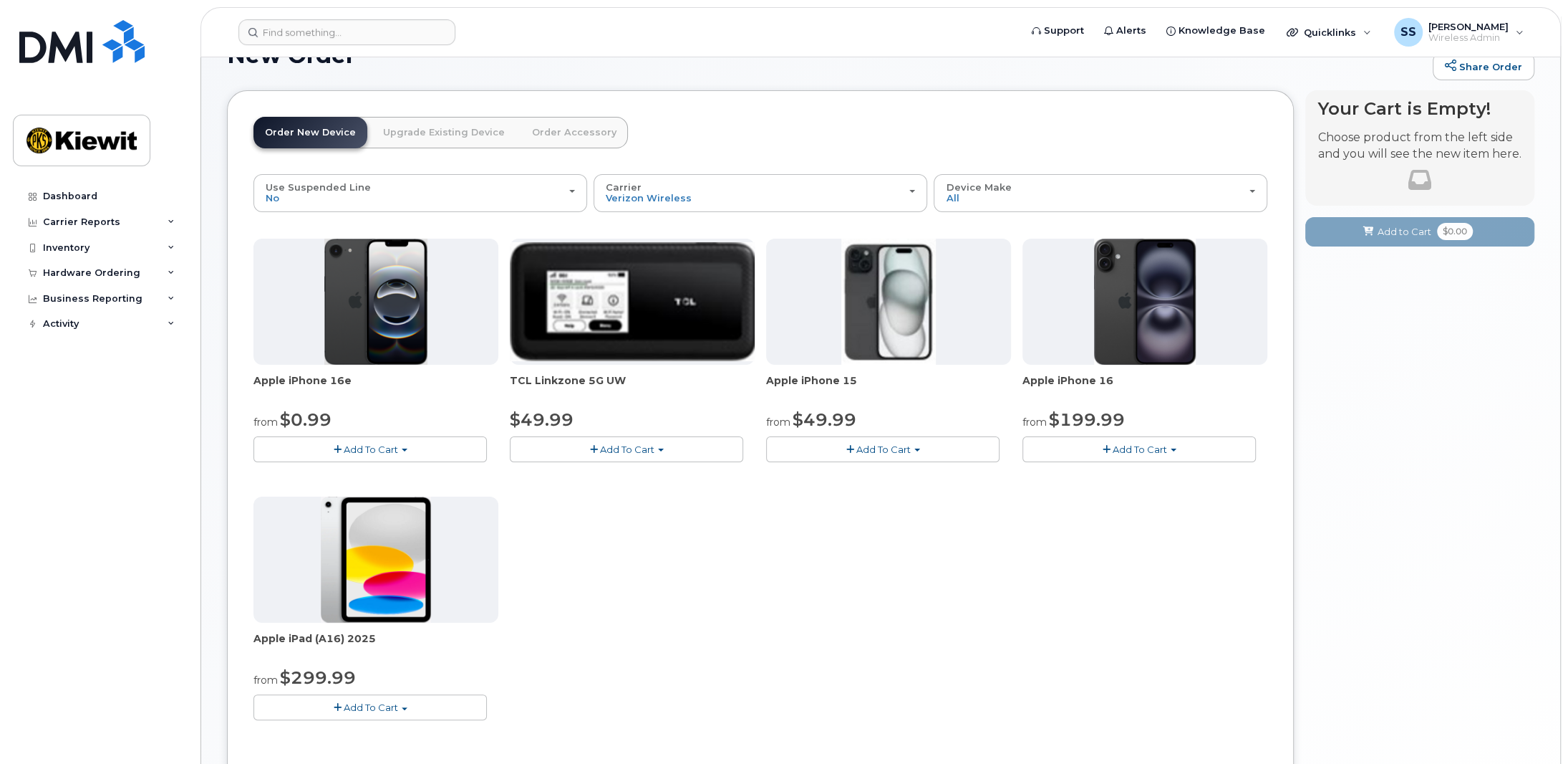
scroll to position [71, 0]
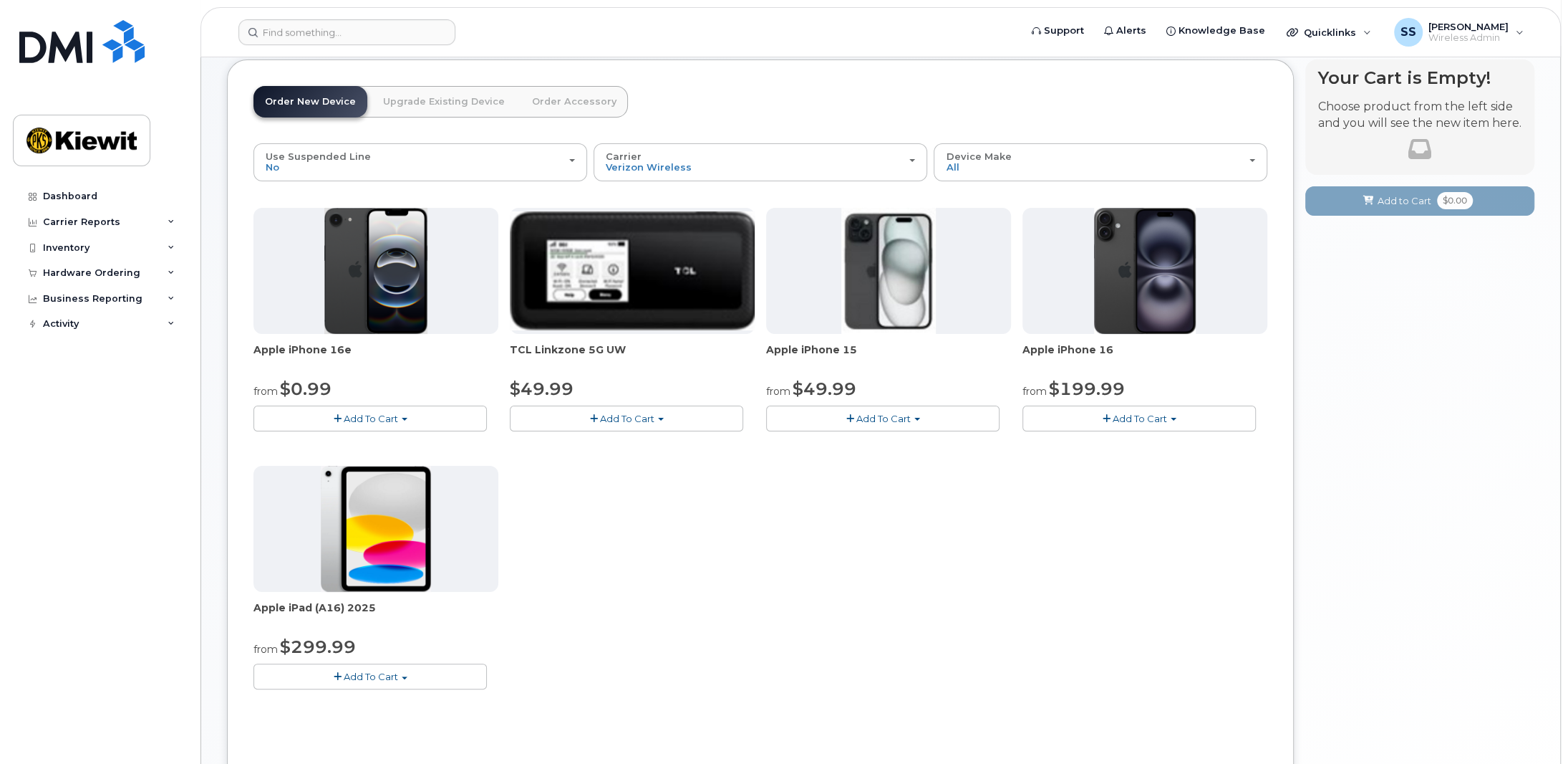
click at [362, 415] on span "Add To Cart" at bounding box center [371, 418] width 55 height 11
click at [316, 439] on link "$0.99 - 2 Year Activation (128GB)" at bounding box center [348, 444] width 184 height 18
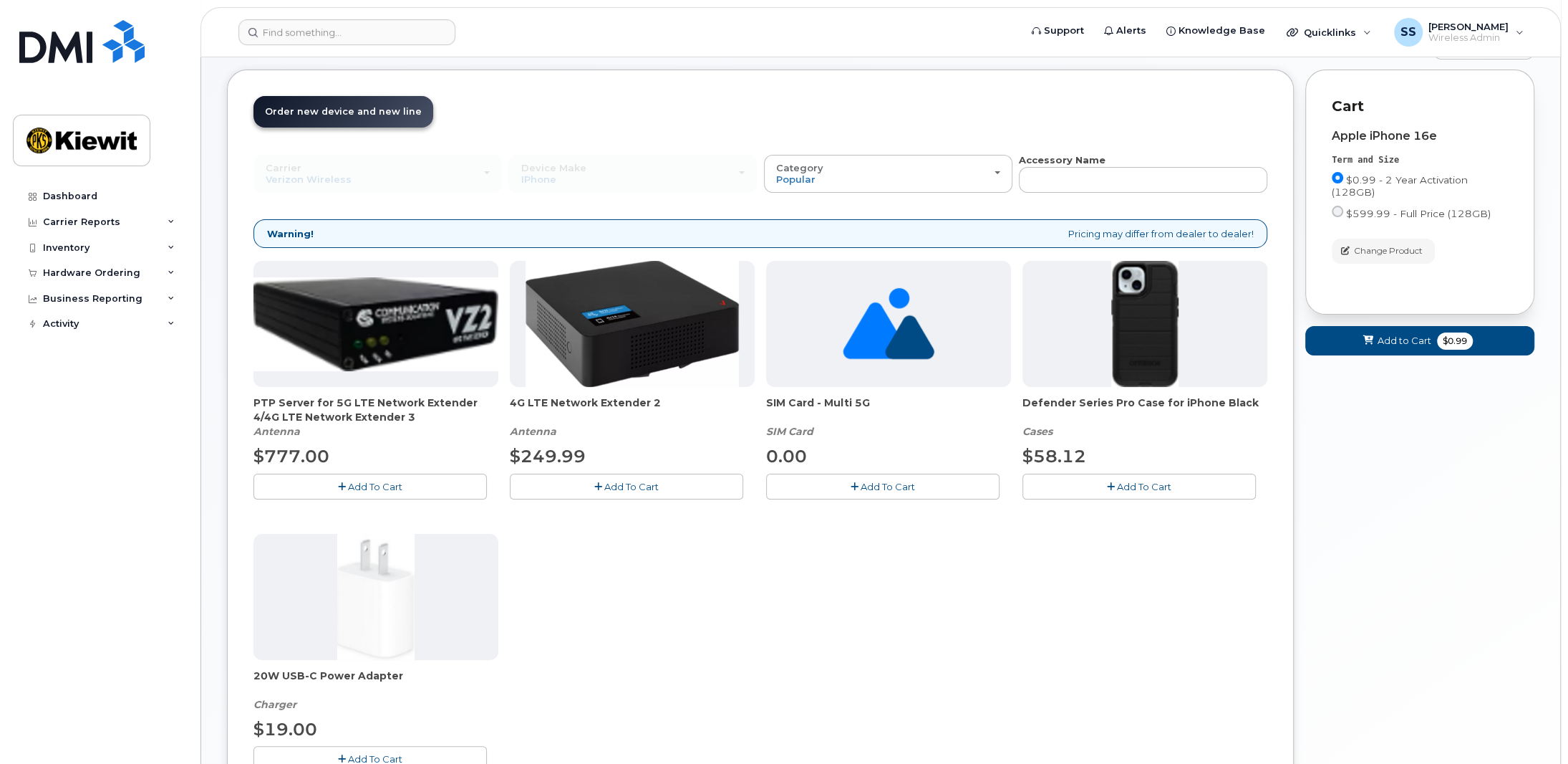
scroll to position [61, 0]
click at [1403, 343] on span "Add to Cart" at bounding box center [1404, 341] width 54 height 14
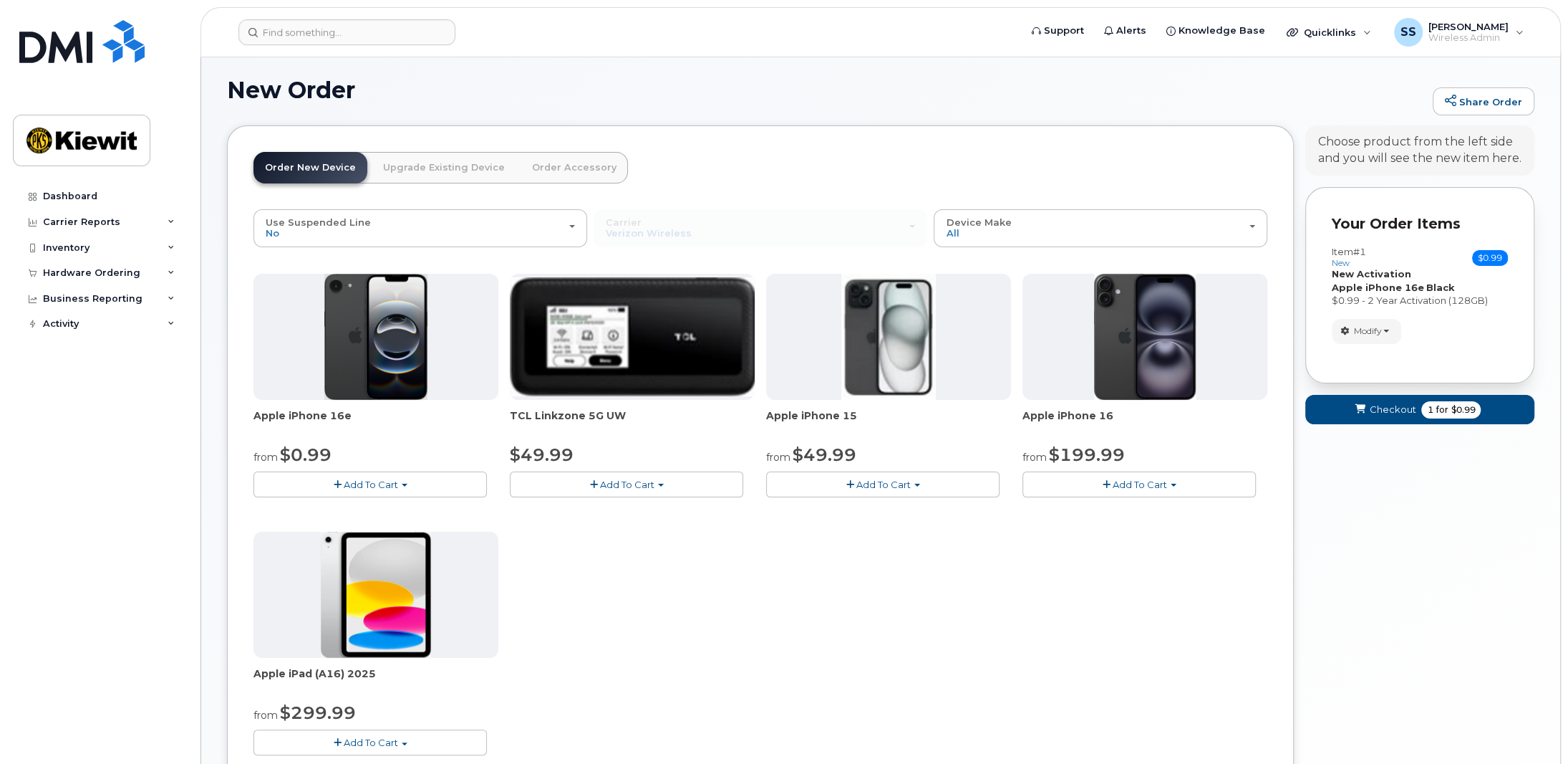
scroll to position [0, 0]
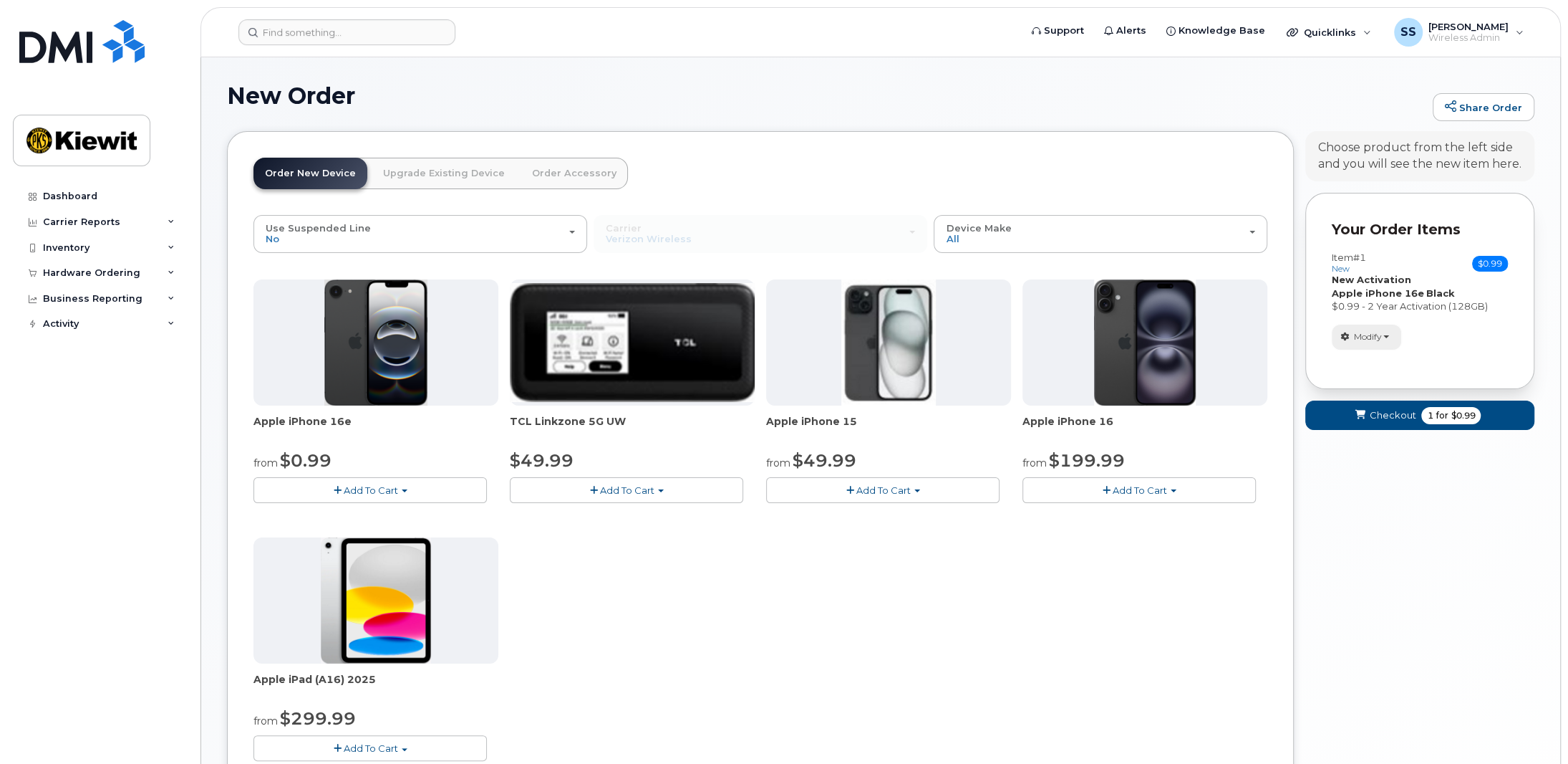
click at [1382, 338] on span "Modify" at bounding box center [1368, 337] width 28 height 13
click at [1447, 325] on div "Modify change order only accessories select suspended line Remove" at bounding box center [1420, 337] width 176 height 25
click at [412, 175] on link "Upgrade Existing Device" at bounding box center [444, 173] width 145 height 32
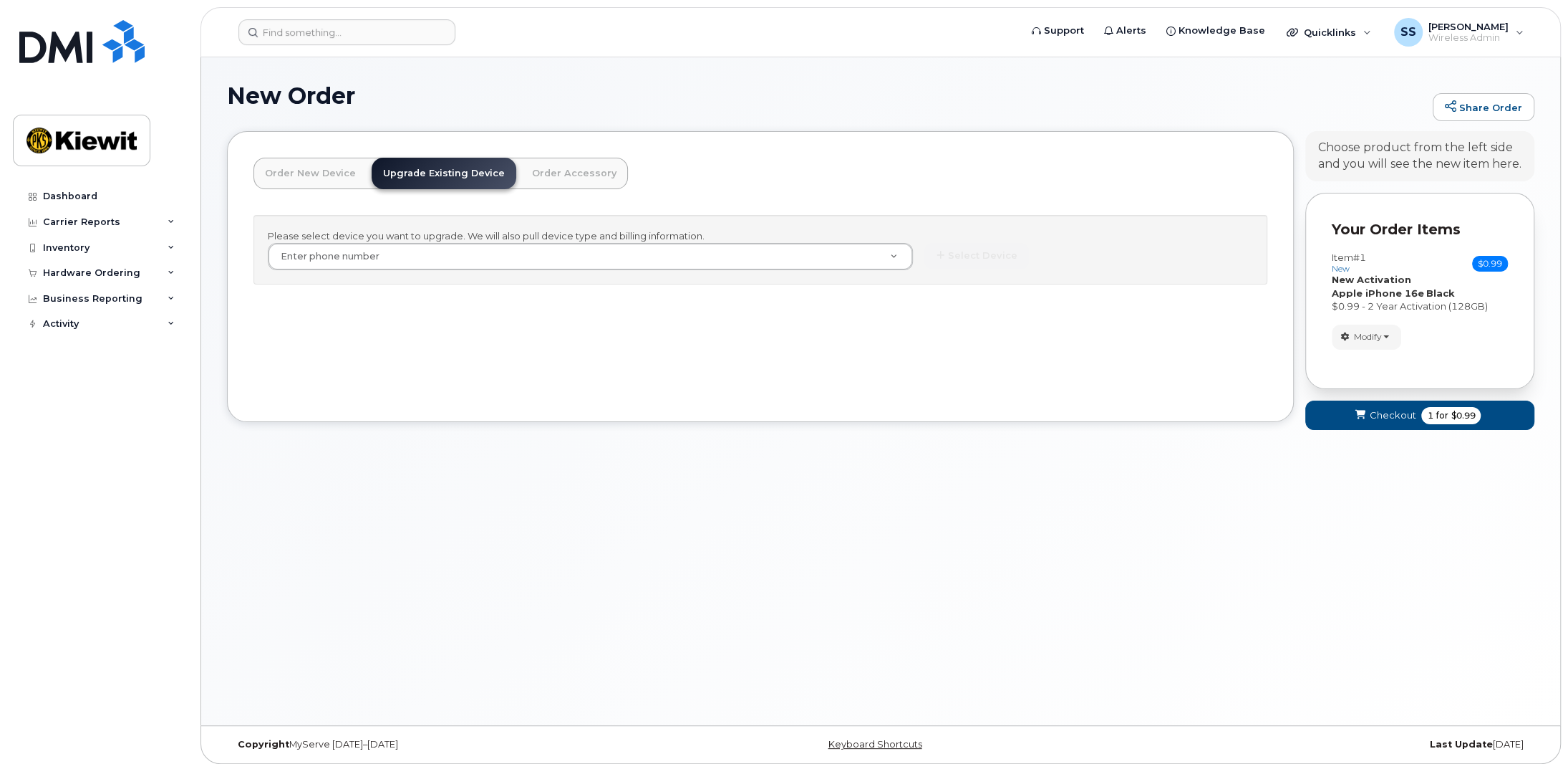
click at [300, 165] on link "Order New Device" at bounding box center [310, 173] width 114 height 32
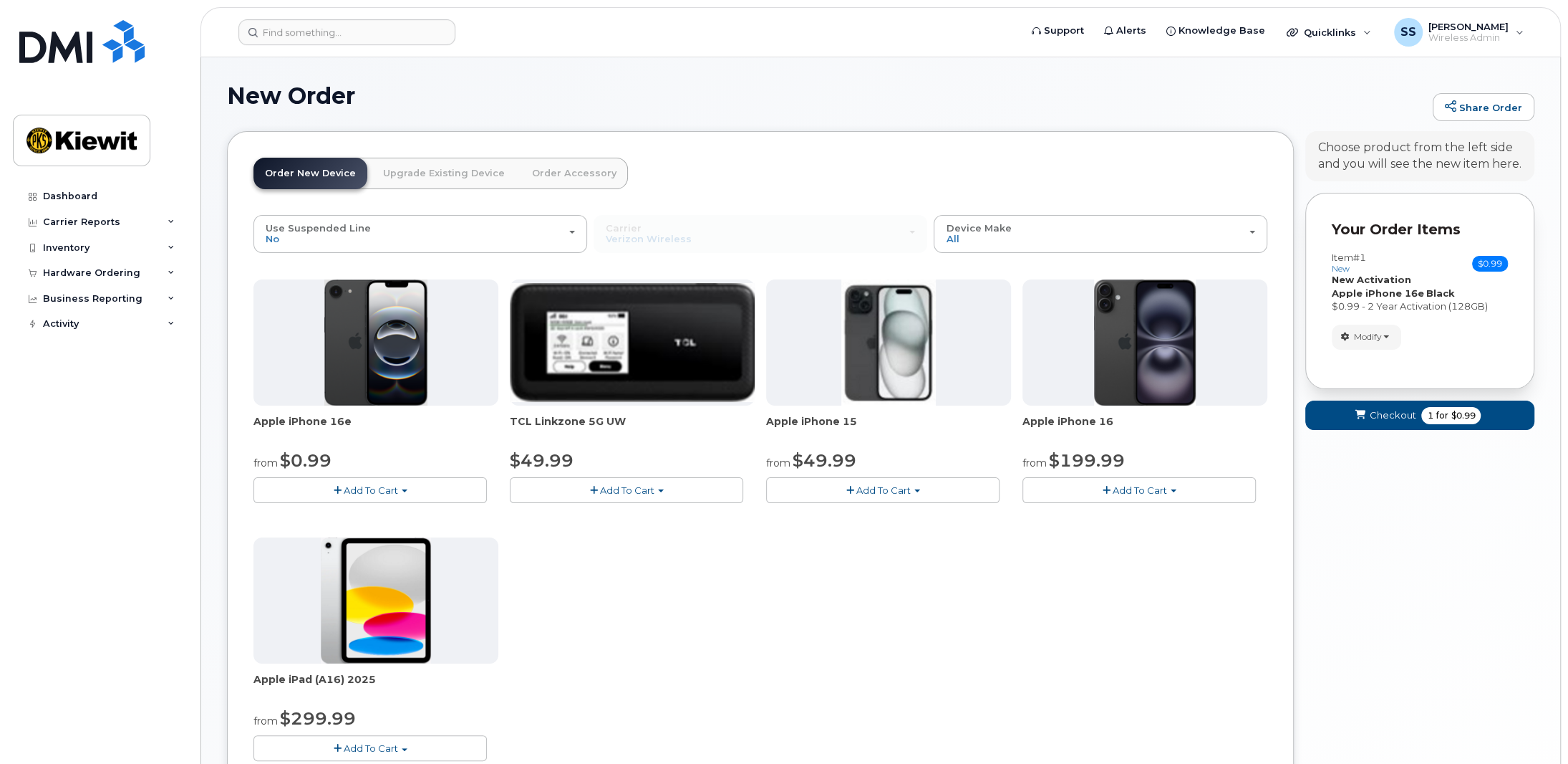
click at [449, 169] on link "Upgrade Existing Device" at bounding box center [444, 173] width 145 height 32
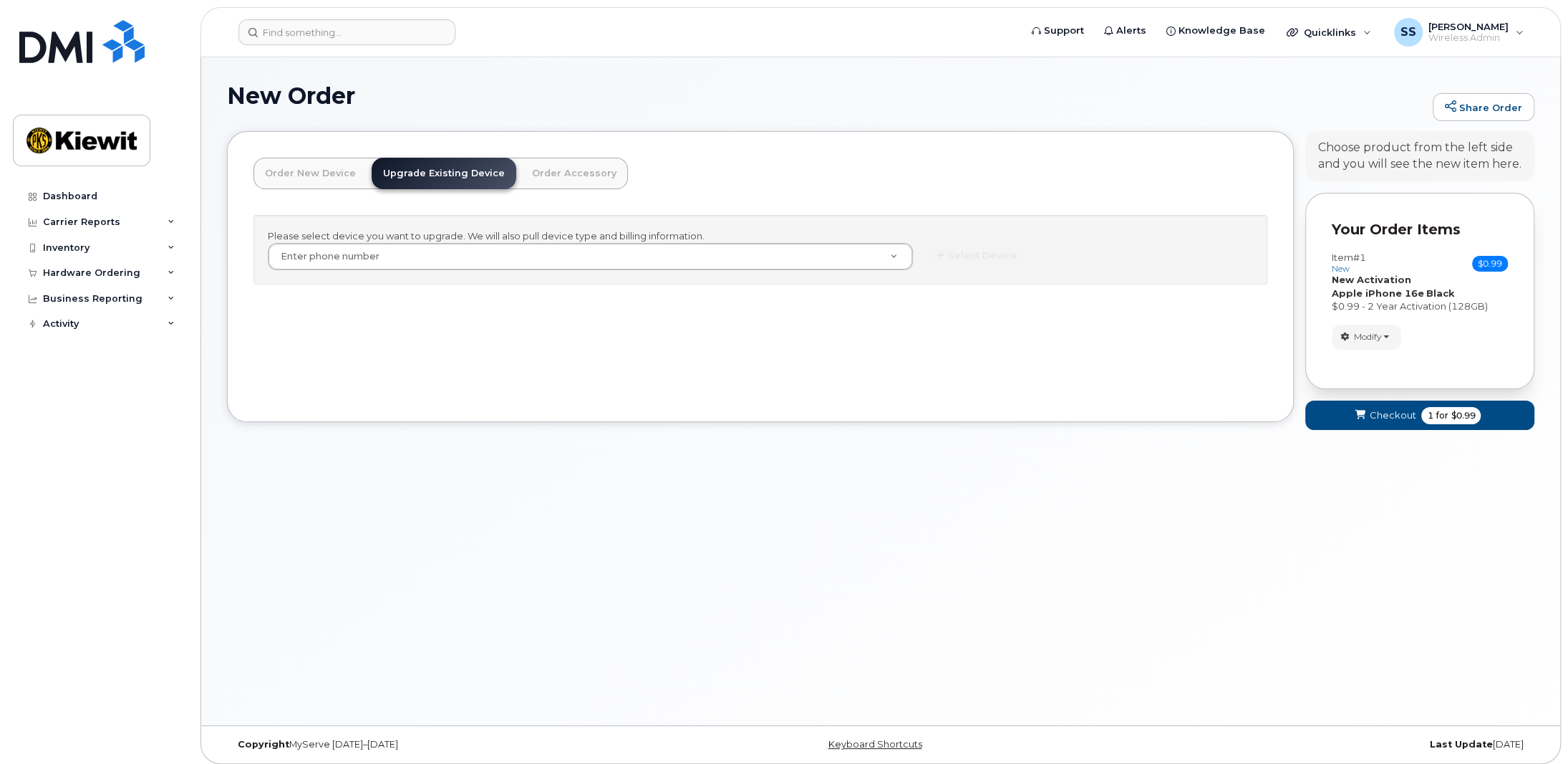
click at [310, 155] on div "Order New Device Upgrade Existing Device Order Accessory Order new device and n…" at bounding box center [760, 276] width 1067 height 291
click at [307, 169] on link "Order New Device" at bounding box center [310, 173] width 114 height 32
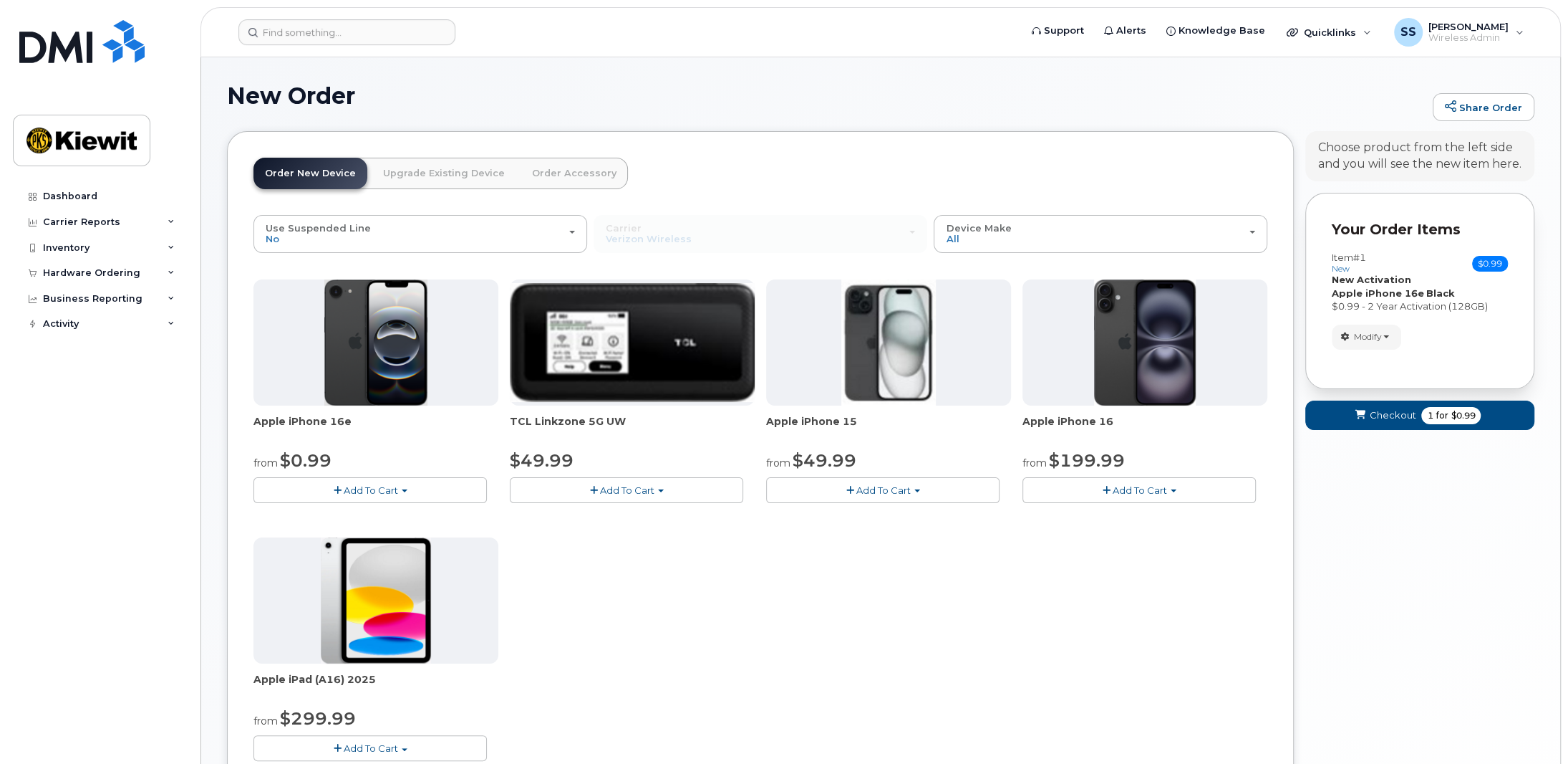
click at [731, 233] on div "Carrier Verizon Wireless T-Mobile AT&T Wireless Verizon Wireless T-Mobile AT&T …" at bounding box center [760, 234] width 334 height 37
click at [789, 237] on div "Carrier Verizon Wireless T-Mobile AT&T Wireless Verizon Wireless T-Mobile AT&T …" at bounding box center [760, 234] width 334 height 37
click at [996, 225] on span "Device Make" at bounding box center [979, 227] width 65 height 11
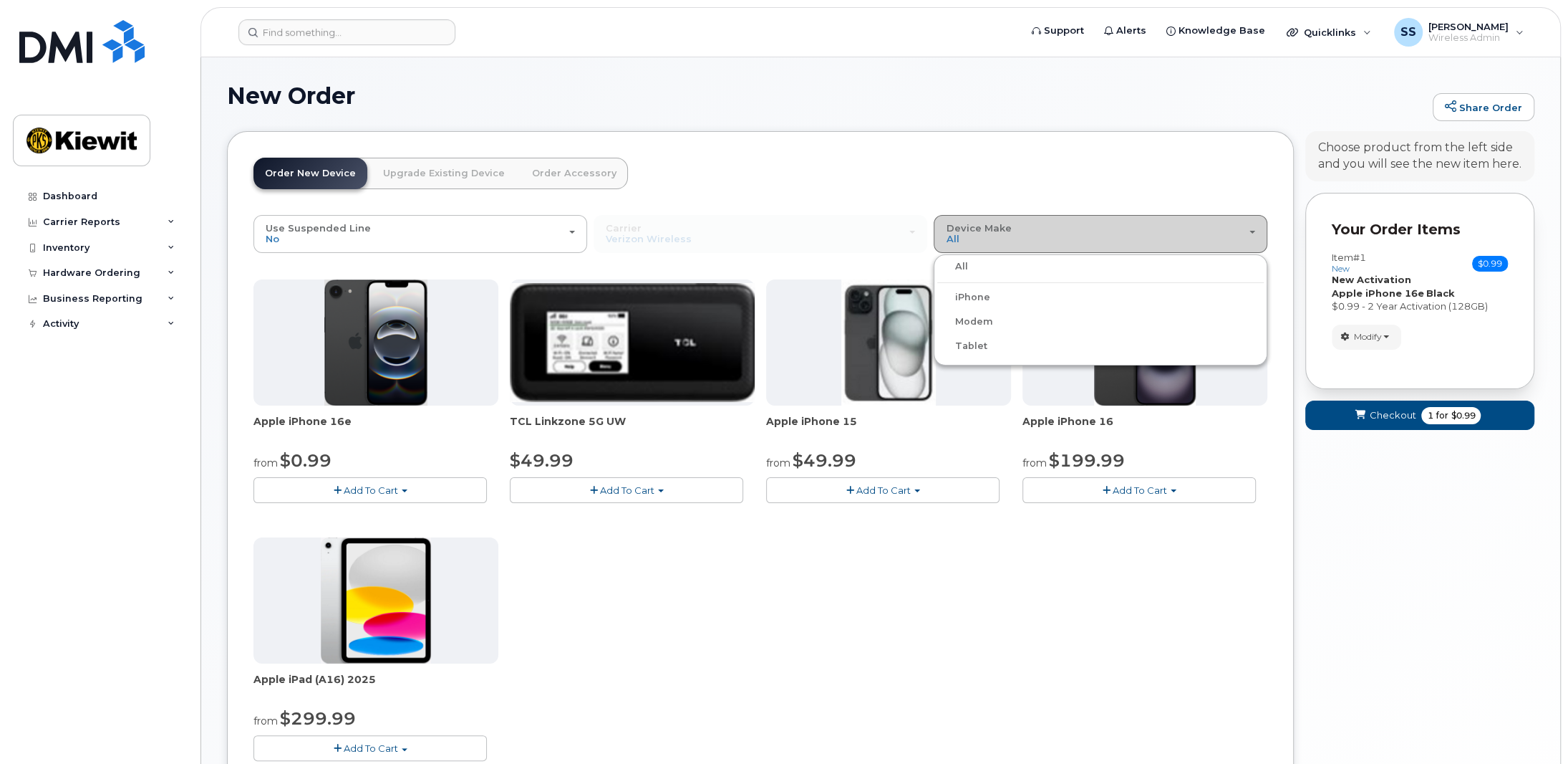
click at [994, 226] on span "Device Make" at bounding box center [979, 227] width 65 height 11
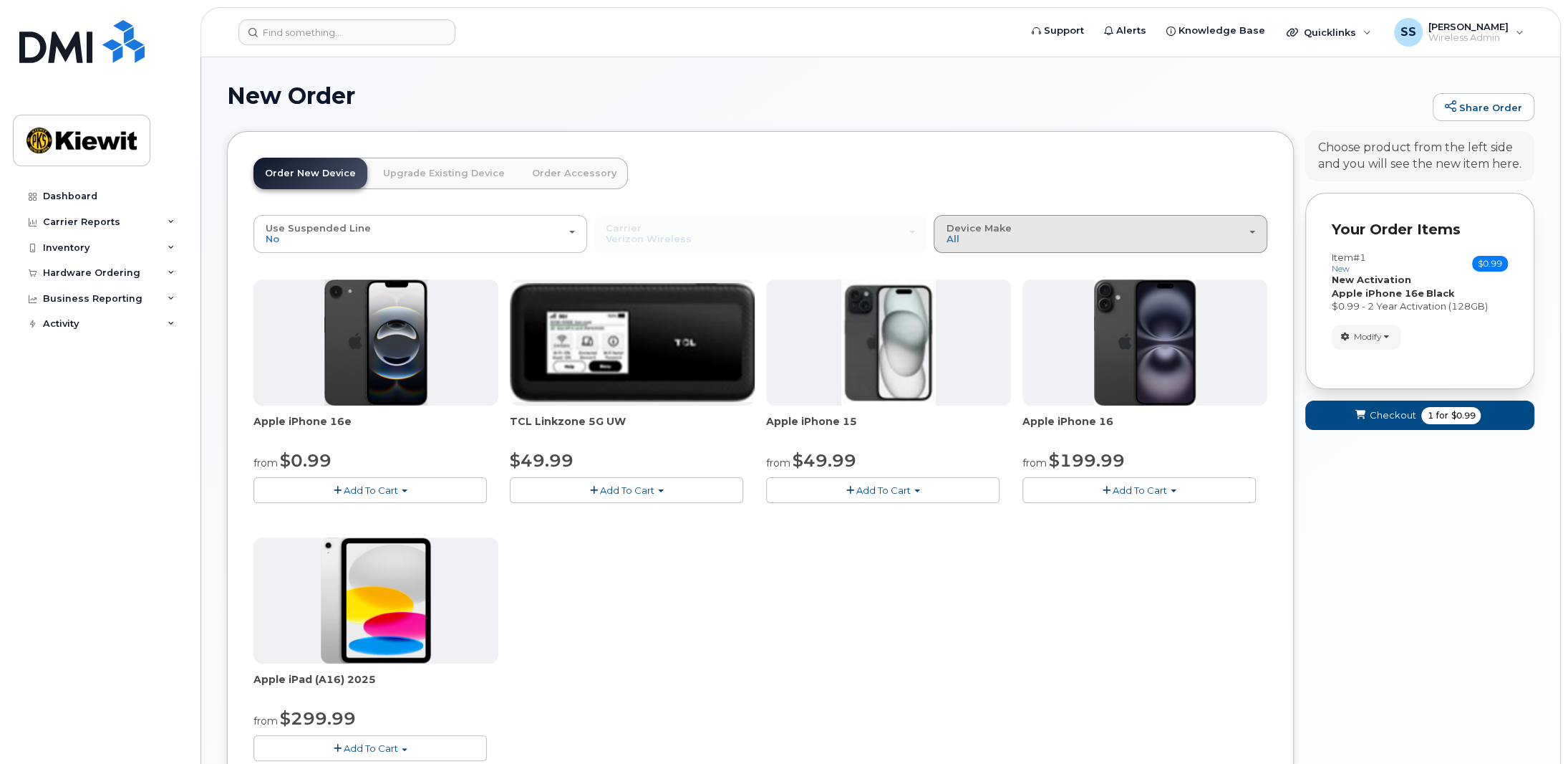
click at [994, 227] on span "Device Make" at bounding box center [979, 227] width 65 height 11
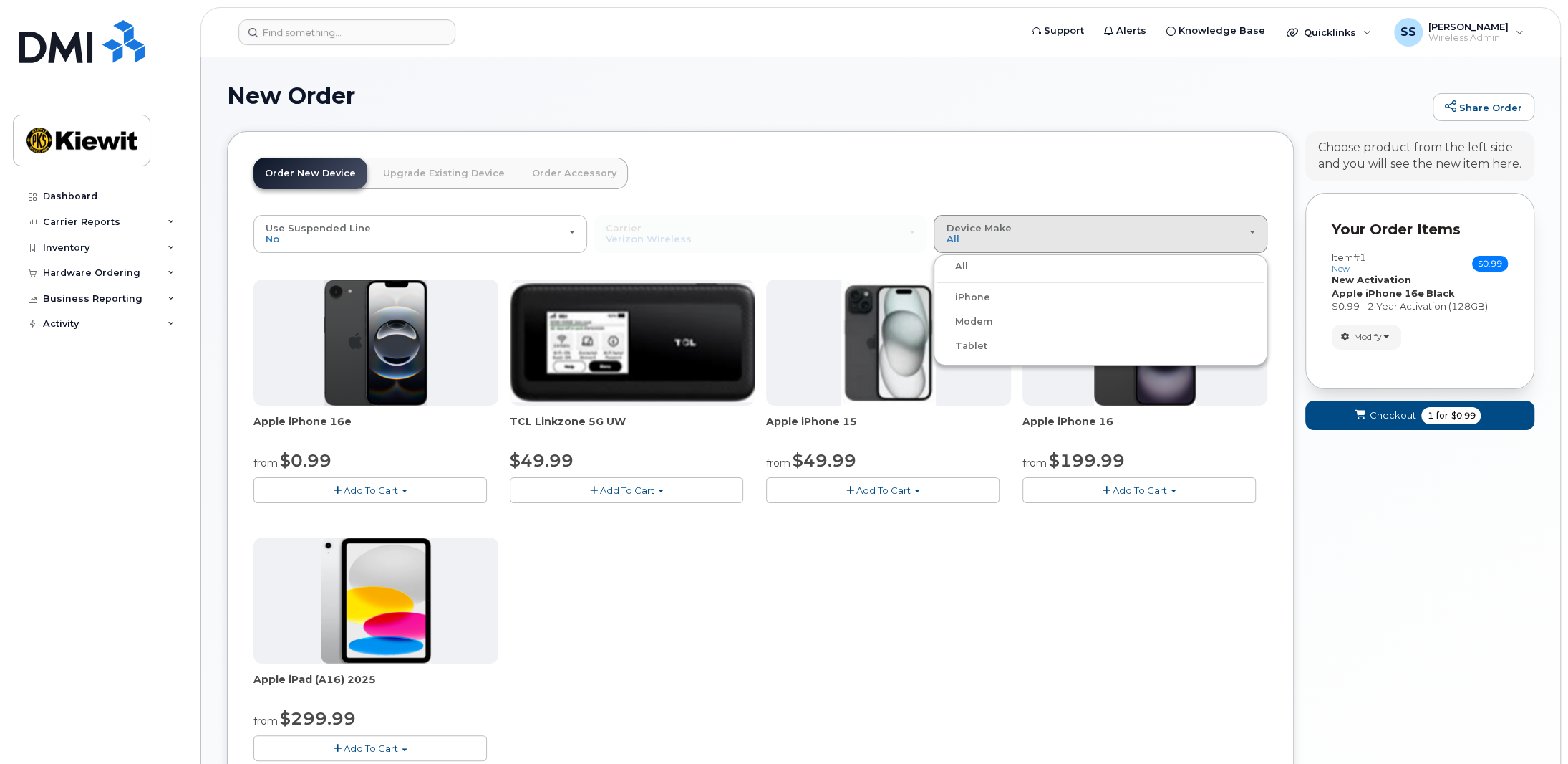
click at [988, 299] on div "iPhone" at bounding box center [1100, 297] width 326 height 18
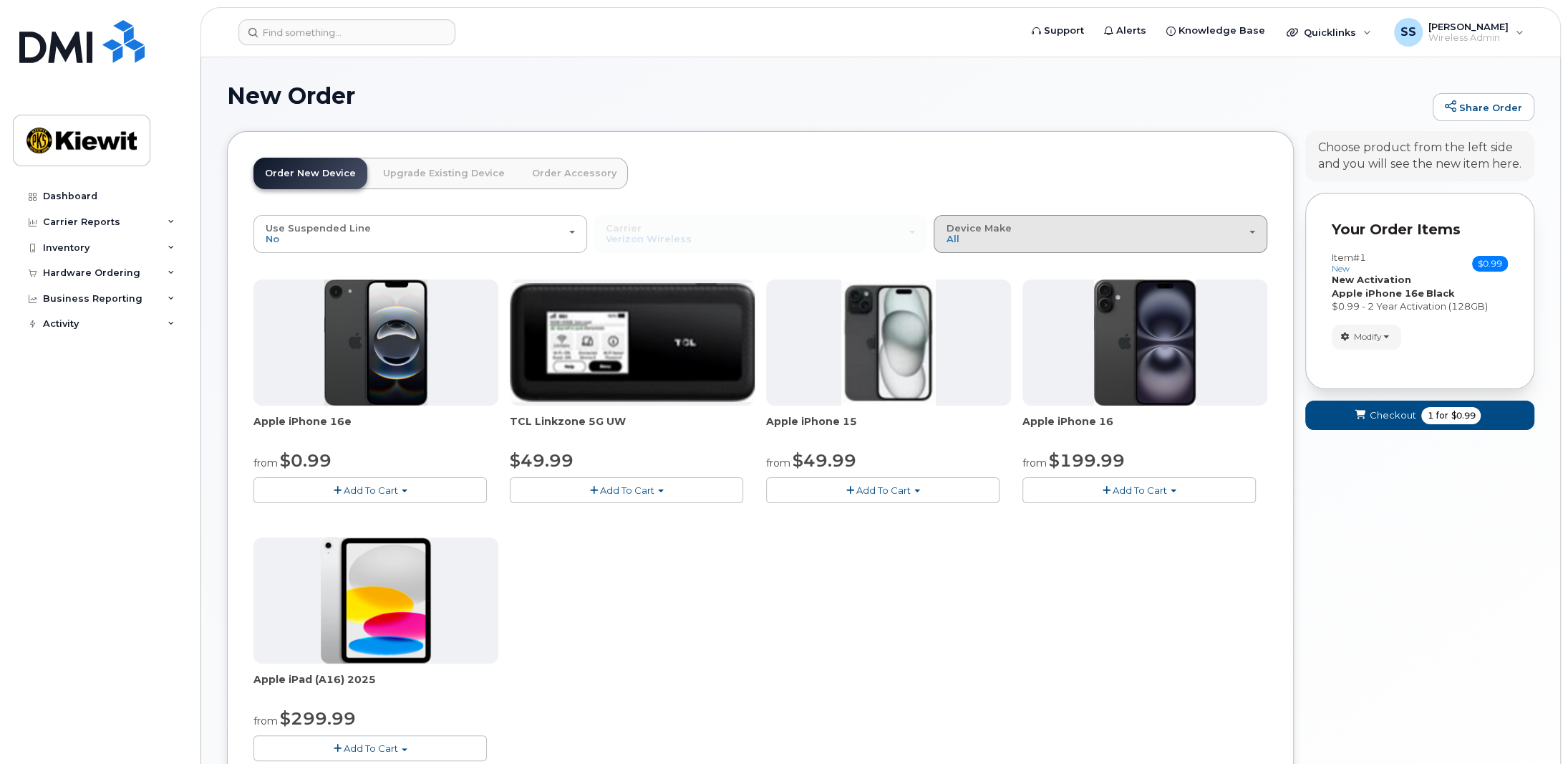
click at [958, 237] on div "Device Make All iPhone Modem Tablet" at bounding box center [1101, 234] width 310 height 22
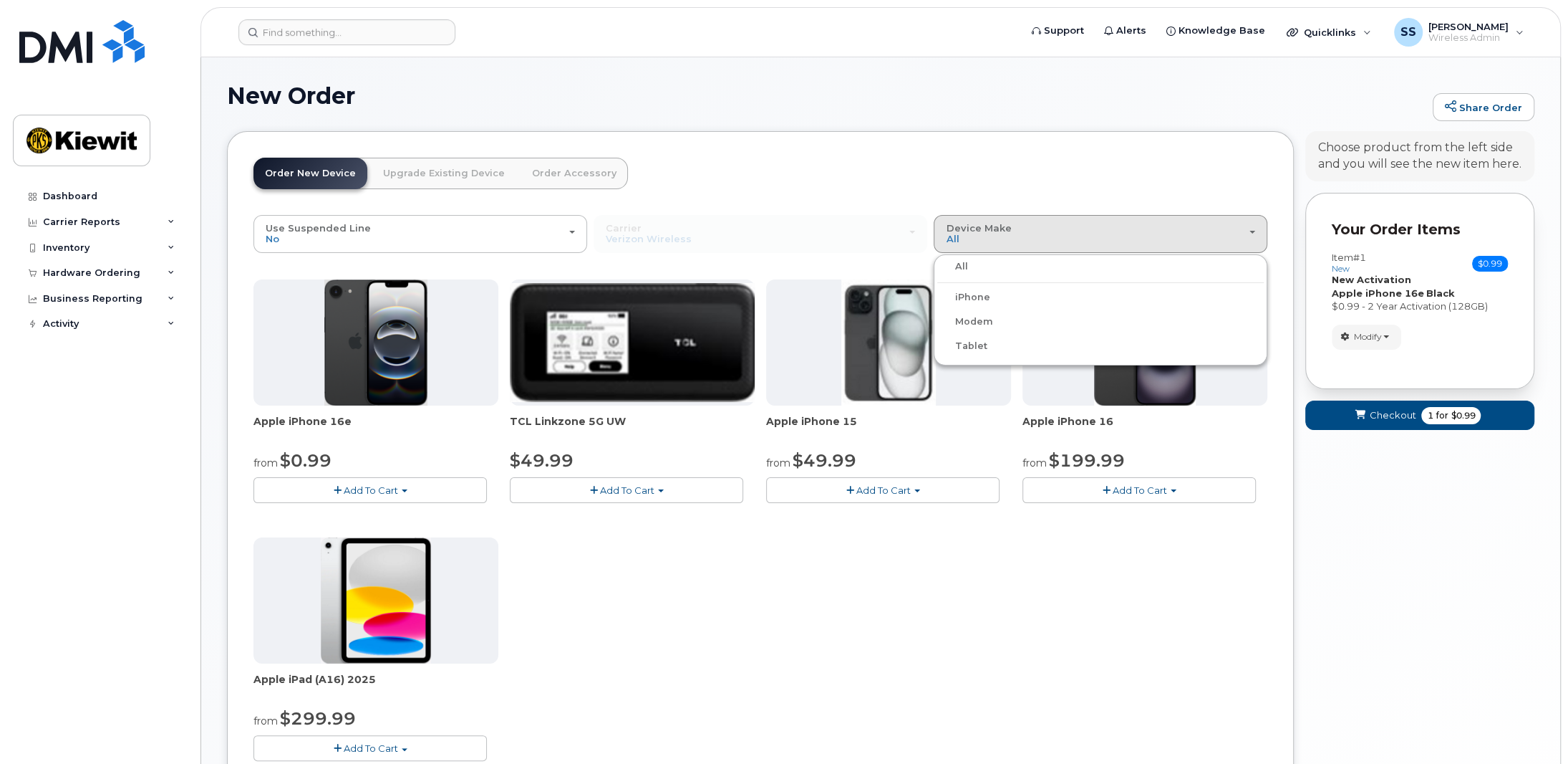
click at [966, 300] on label "iPhone" at bounding box center [963, 297] width 52 height 18
click at [0, 0] on input "iPhone" at bounding box center [0, 0] width 0 height 0
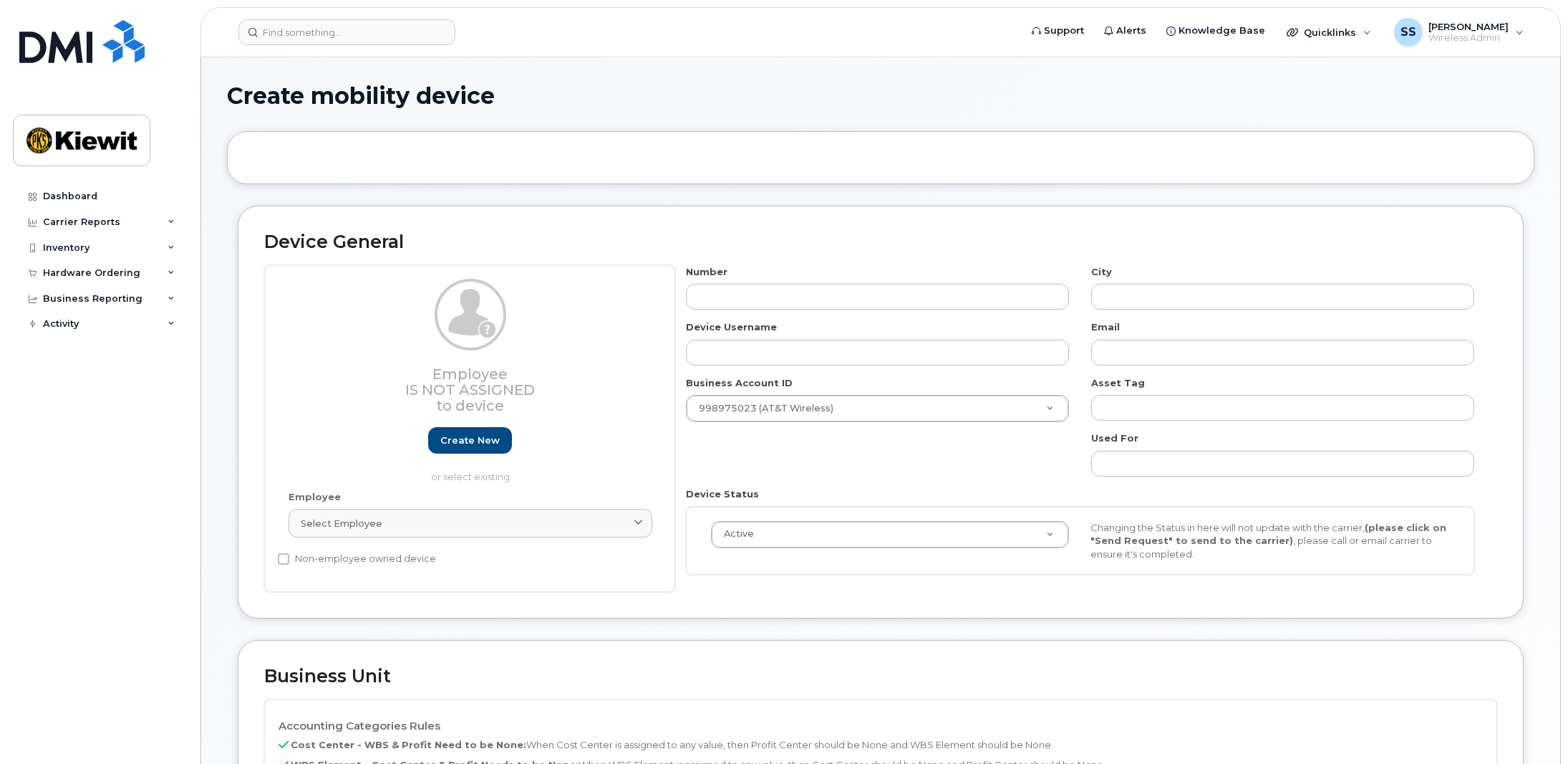
select select
click at [130, 279] on div "Hardware Ordering" at bounding box center [99, 273] width 173 height 26
click at [106, 324] on link "Orders" at bounding box center [112, 326] width 148 height 27
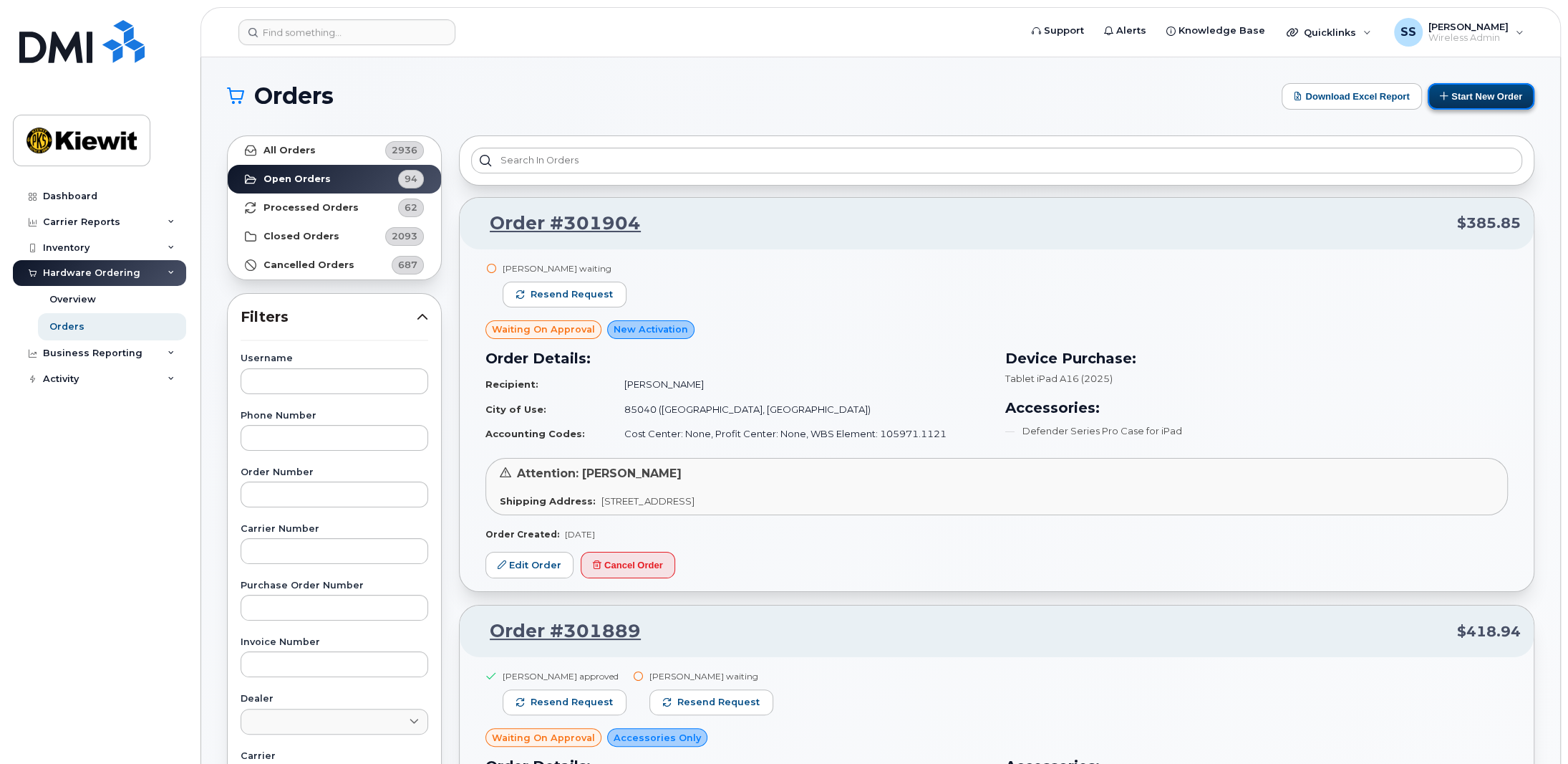
click at [1478, 96] on button "Start New Order" at bounding box center [1480, 96] width 107 height 27
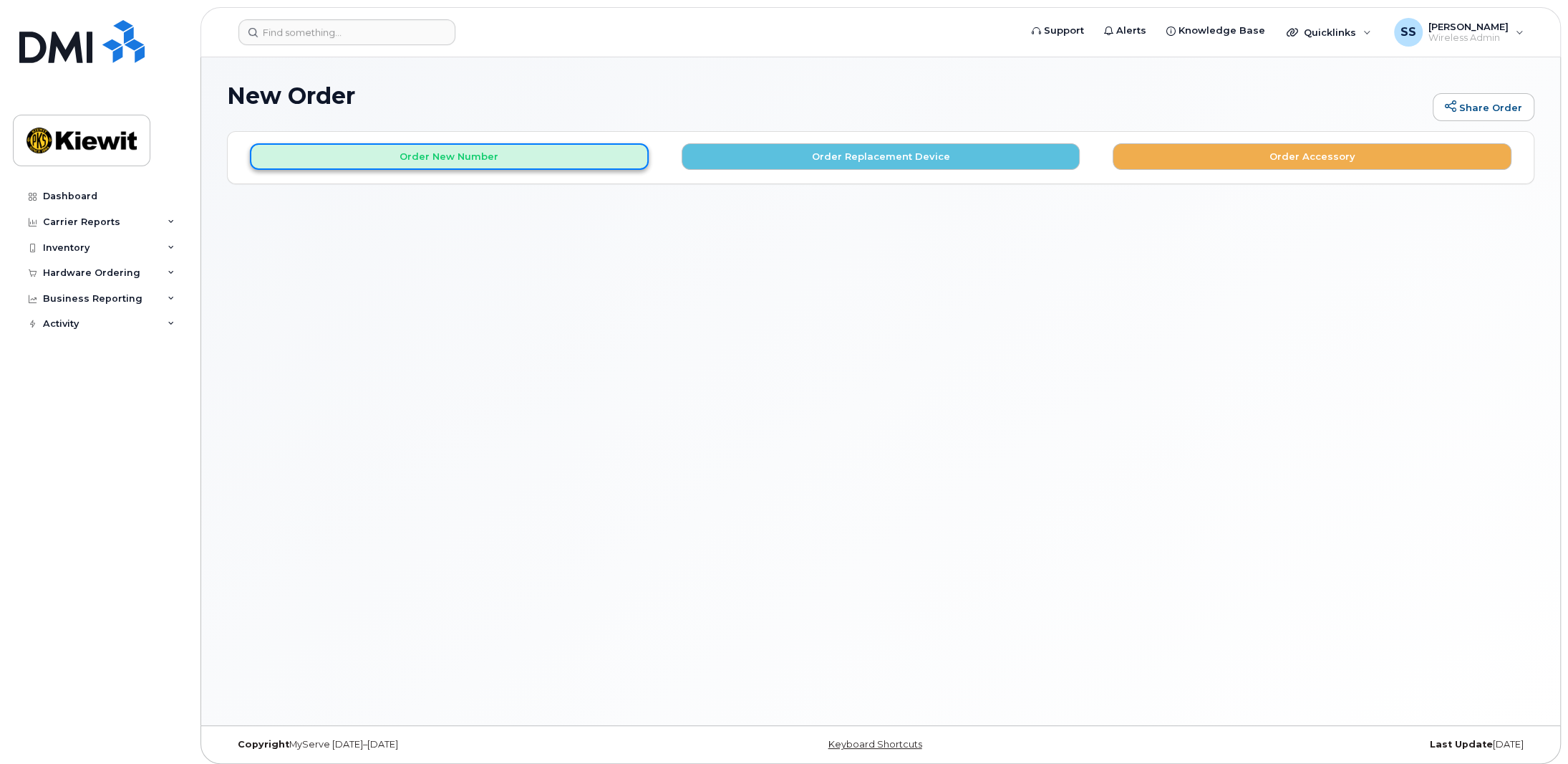
click at [530, 155] on button "Order New Number" at bounding box center [449, 157] width 398 height 27
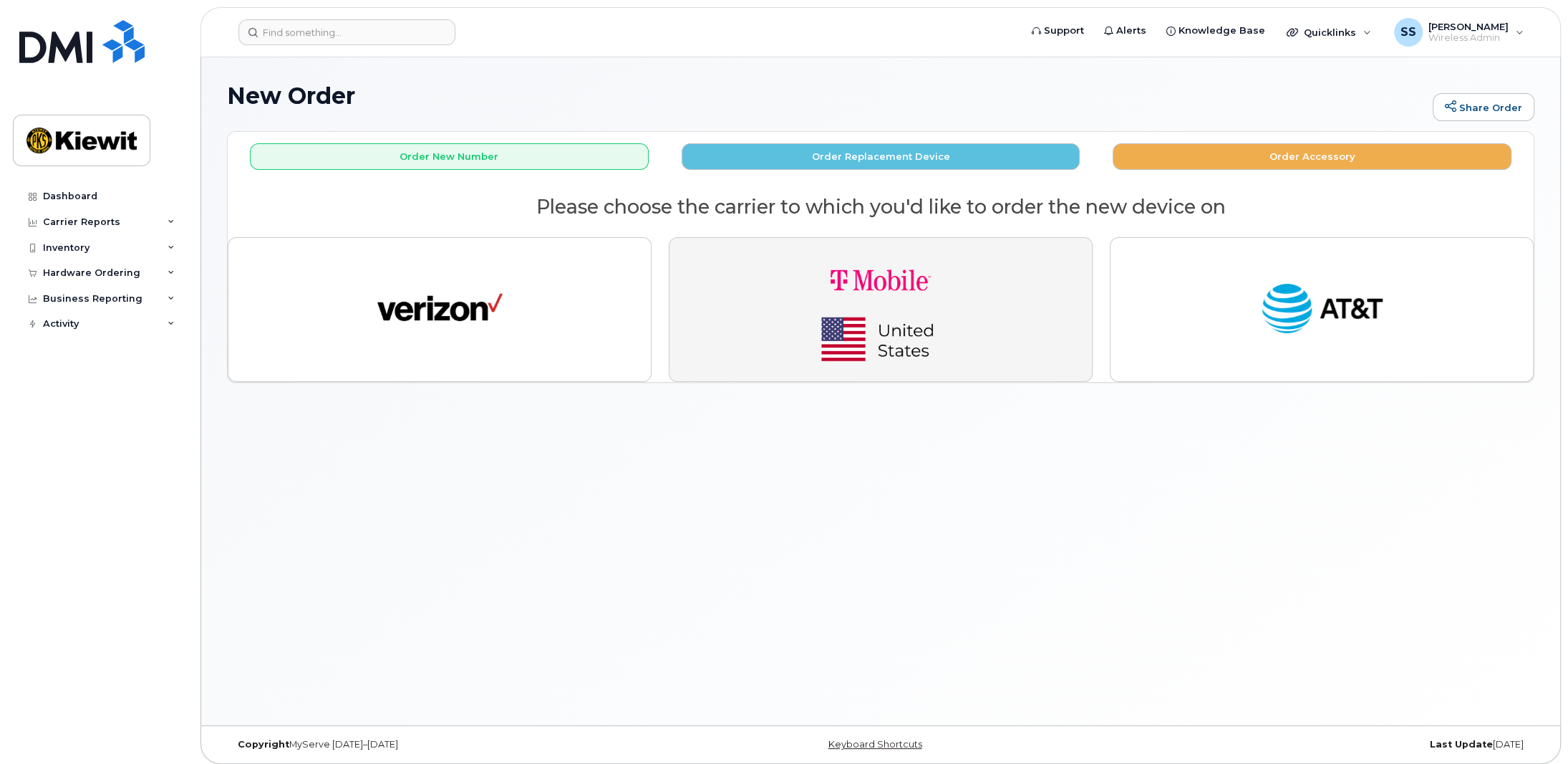
click at [848, 295] on img "button" at bounding box center [880, 310] width 200 height 121
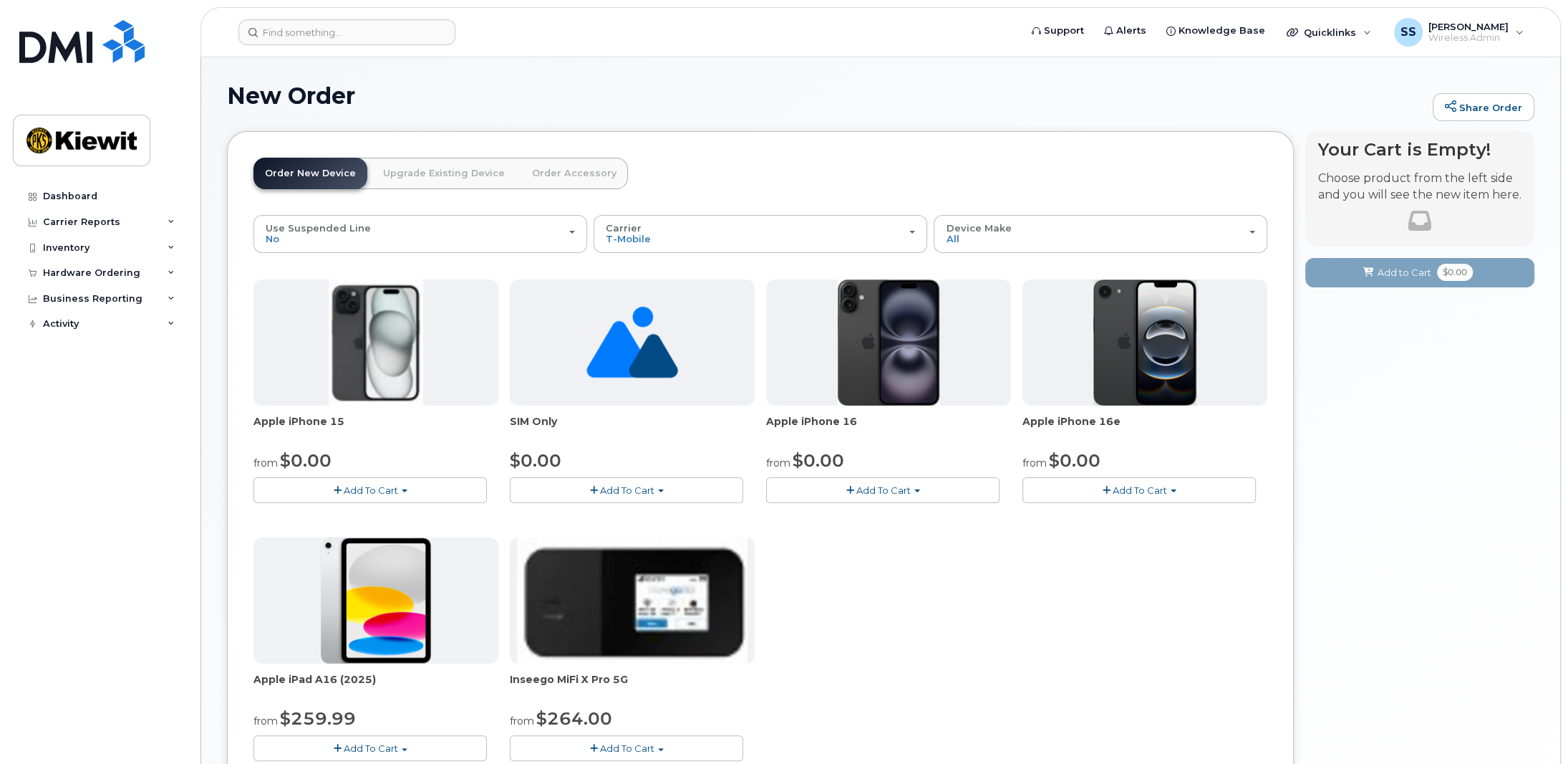
click at [866, 484] on span "Add To Cart" at bounding box center [883, 490] width 55 height 11
click at [895, 508] on link "$0.00 - 2 Year Activation (128GB)" at bounding box center [861, 516] width 184 height 18
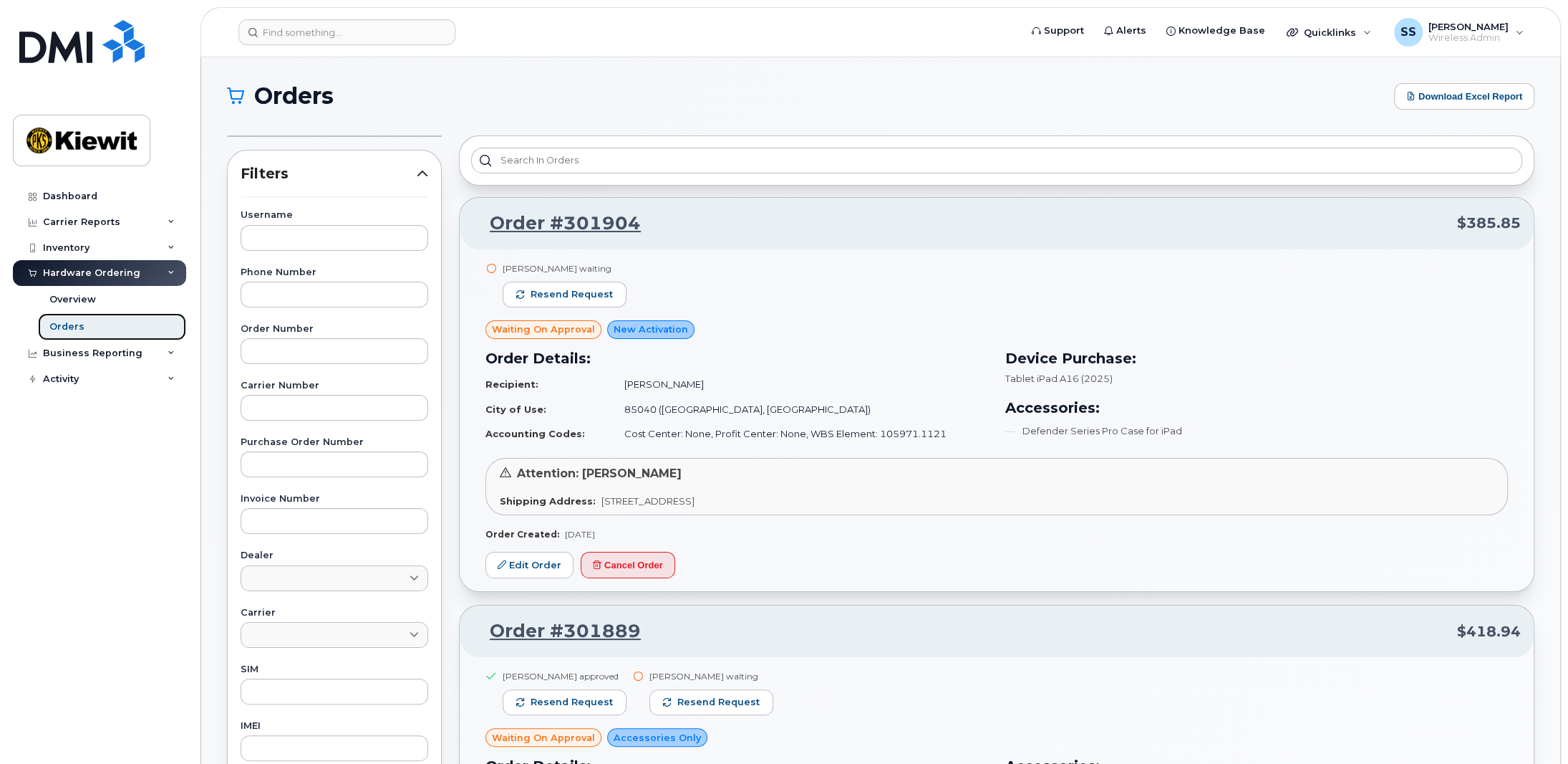
click at [82, 324] on link "Orders" at bounding box center [112, 326] width 148 height 27
click at [73, 300] on div "Overview" at bounding box center [72, 299] width 46 height 13
click at [65, 329] on div "Orders" at bounding box center [67, 326] width 35 height 13
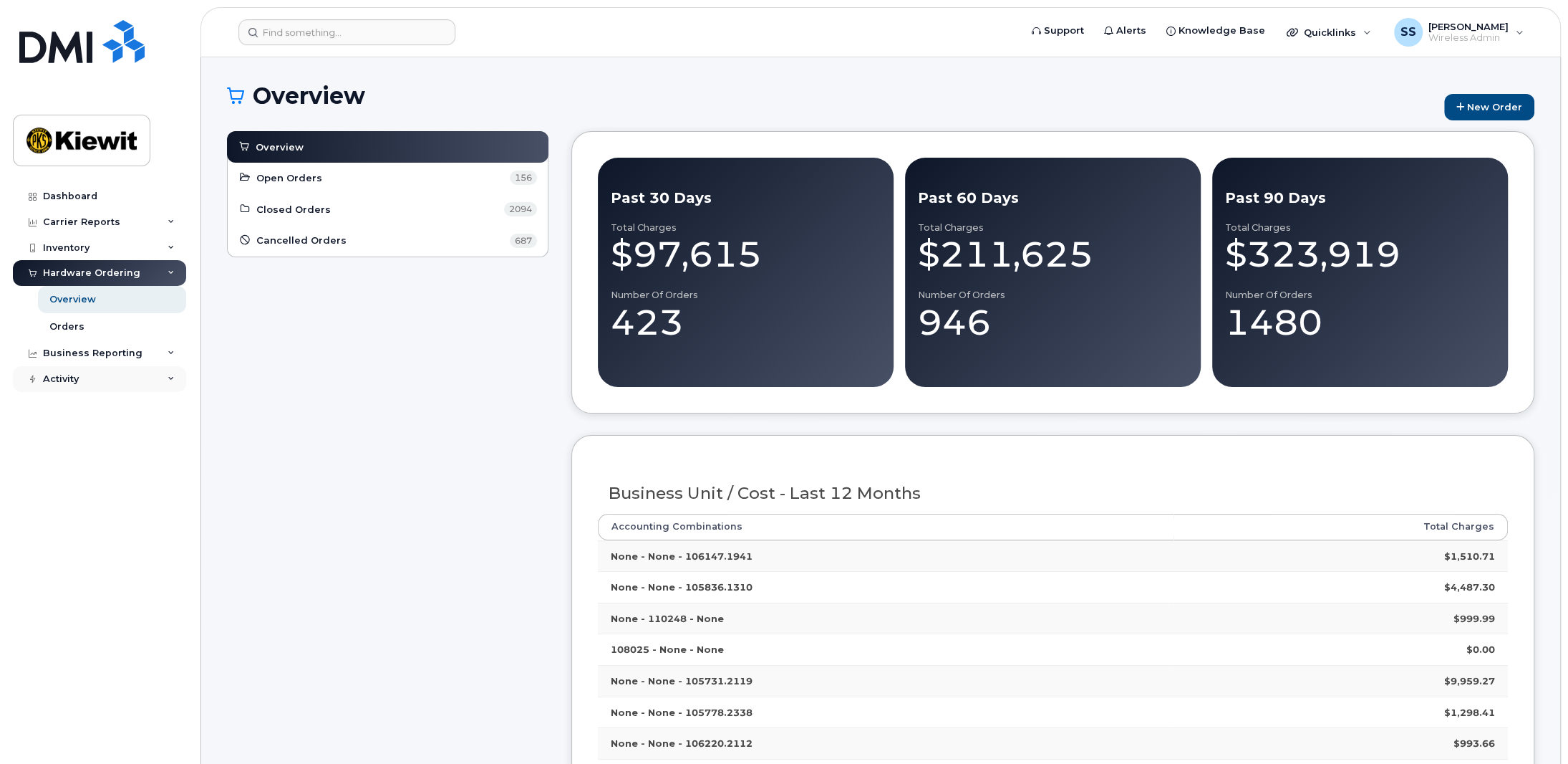
click at [169, 379] on icon at bounding box center [171, 379] width 7 height 7
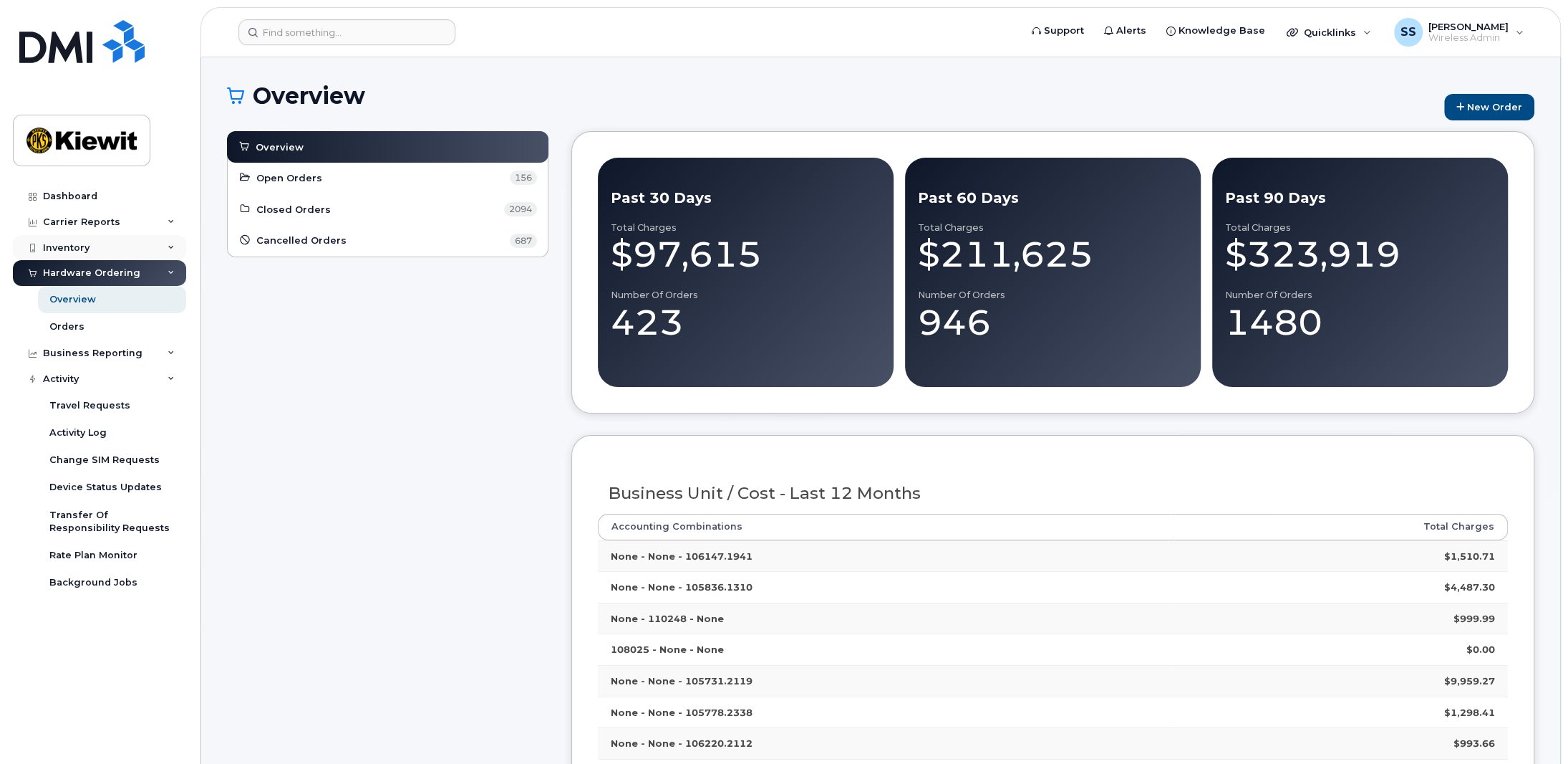
click at [173, 246] on icon at bounding box center [171, 248] width 7 height 7
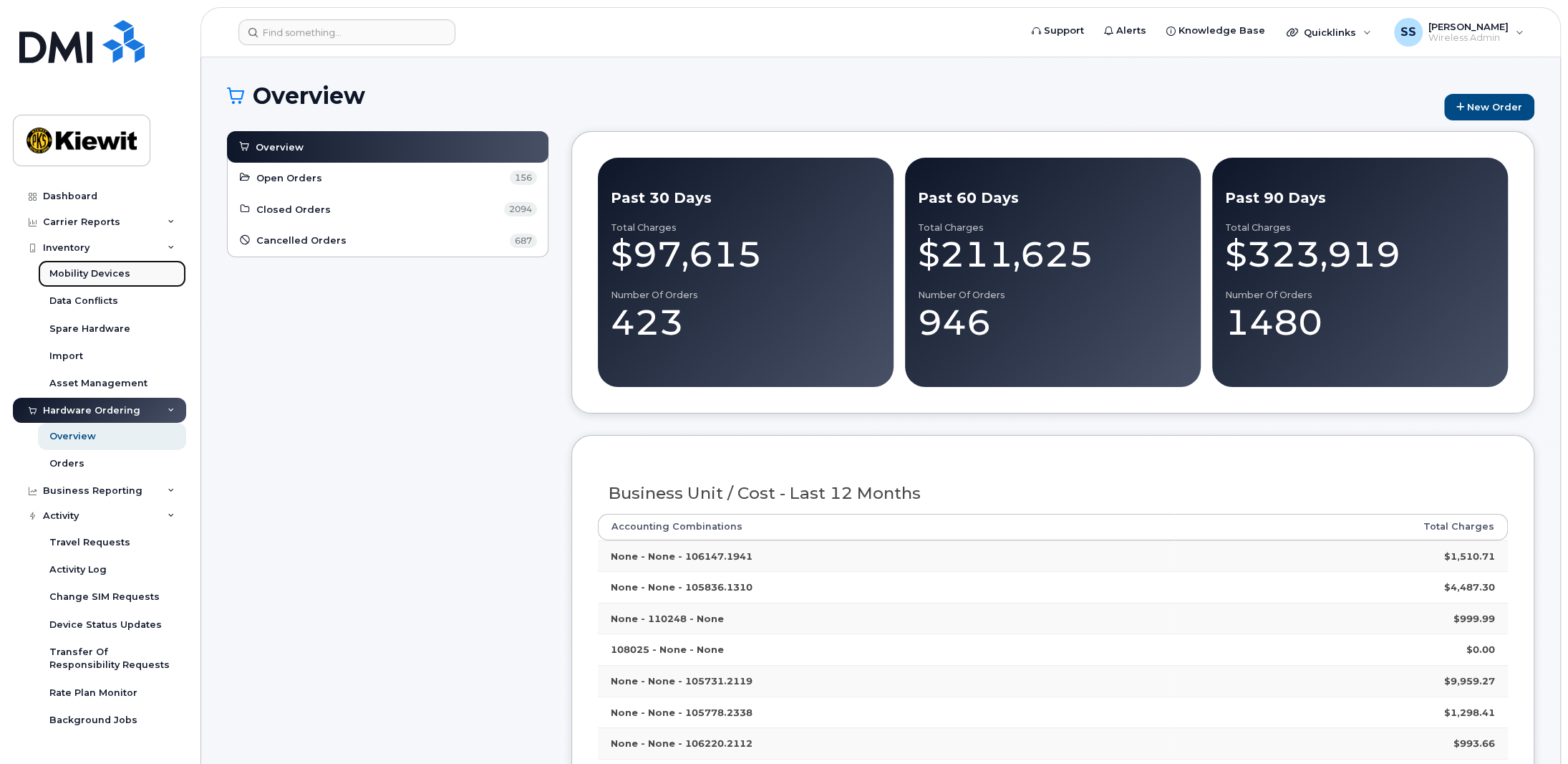
click at [126, 275] on div "Mobility Devices" at bounding box center [89, 274] width 81 height 13
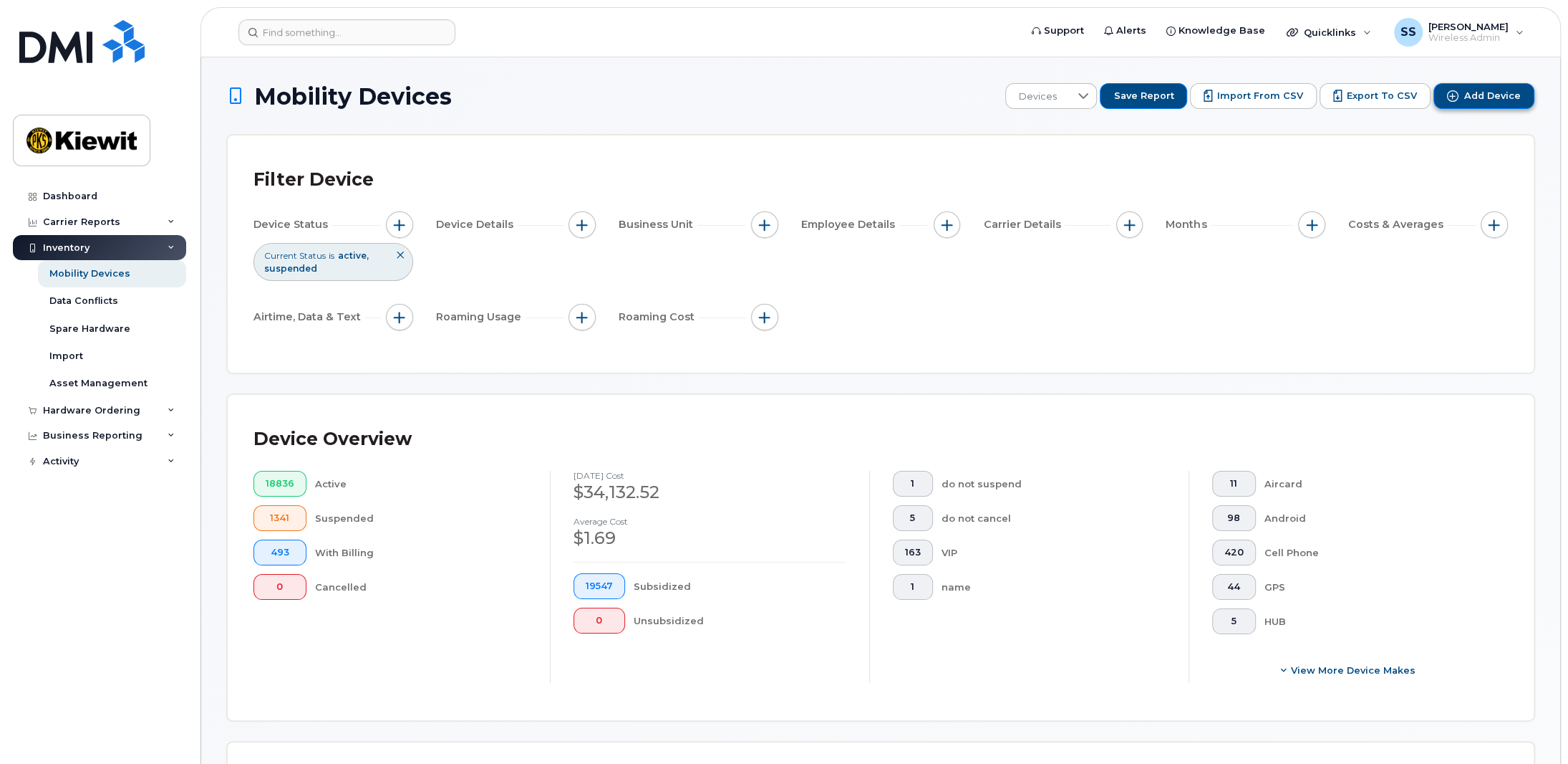
click at [1490, 100] on span "Add Device" at bounding box center [1492, 96] width 57 height 13
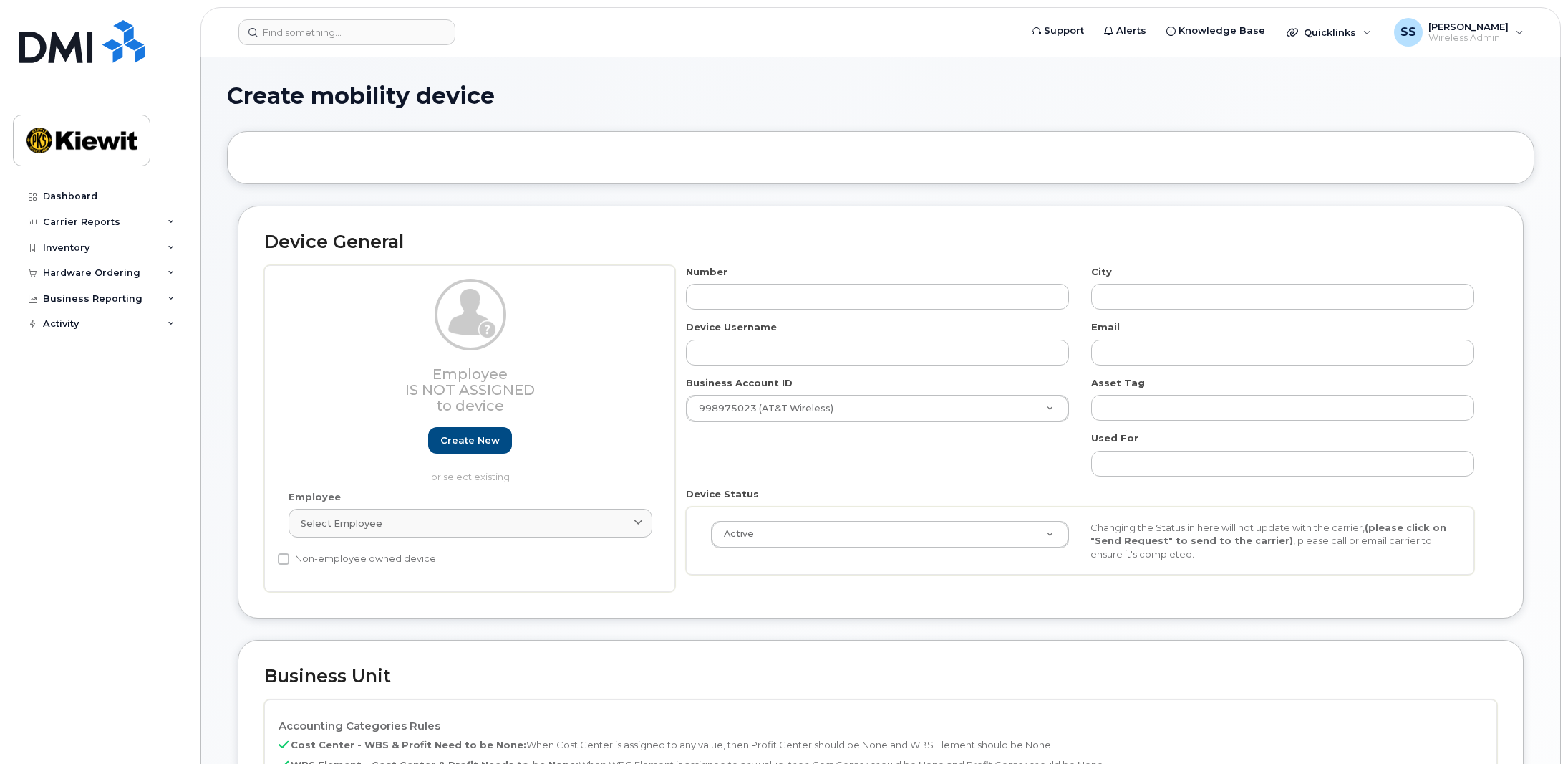
select select
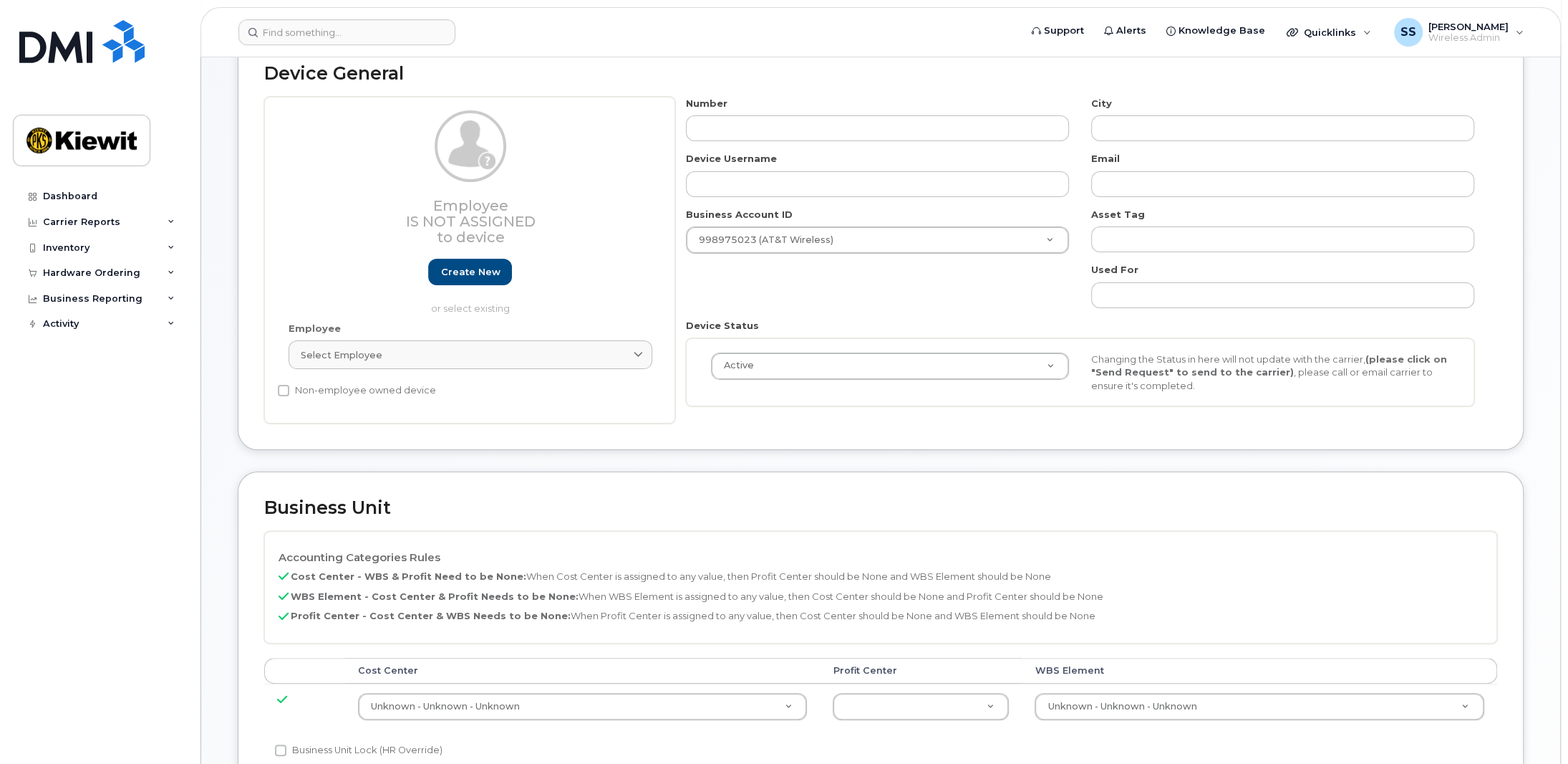
scroll to position [96, 0]
